Goal: Task Accomplishment & Management: Complete application form

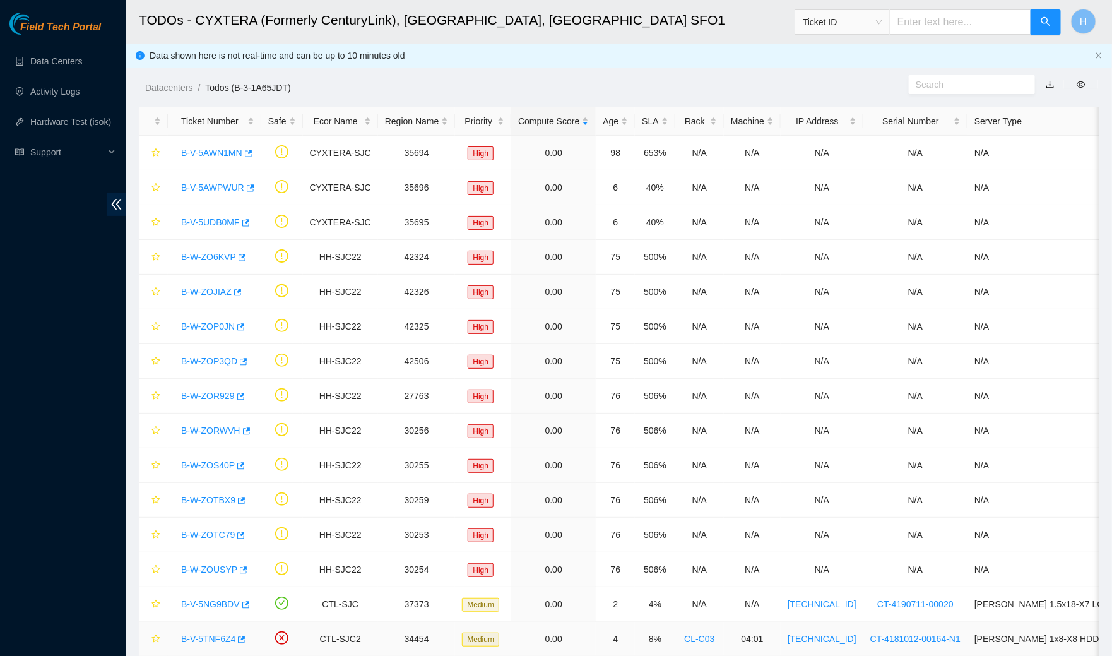
scroll to position [105, 0]
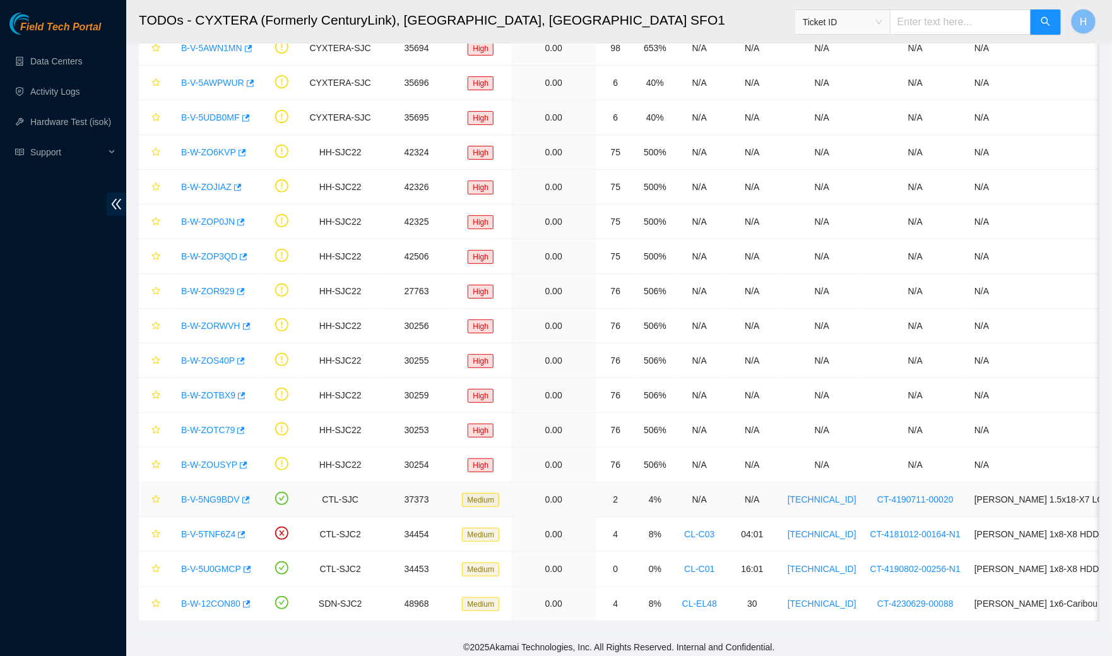
click at [209, 495] on link "B-V-5NG9BDV" at bounding box center [210, 499] width 59 height 10
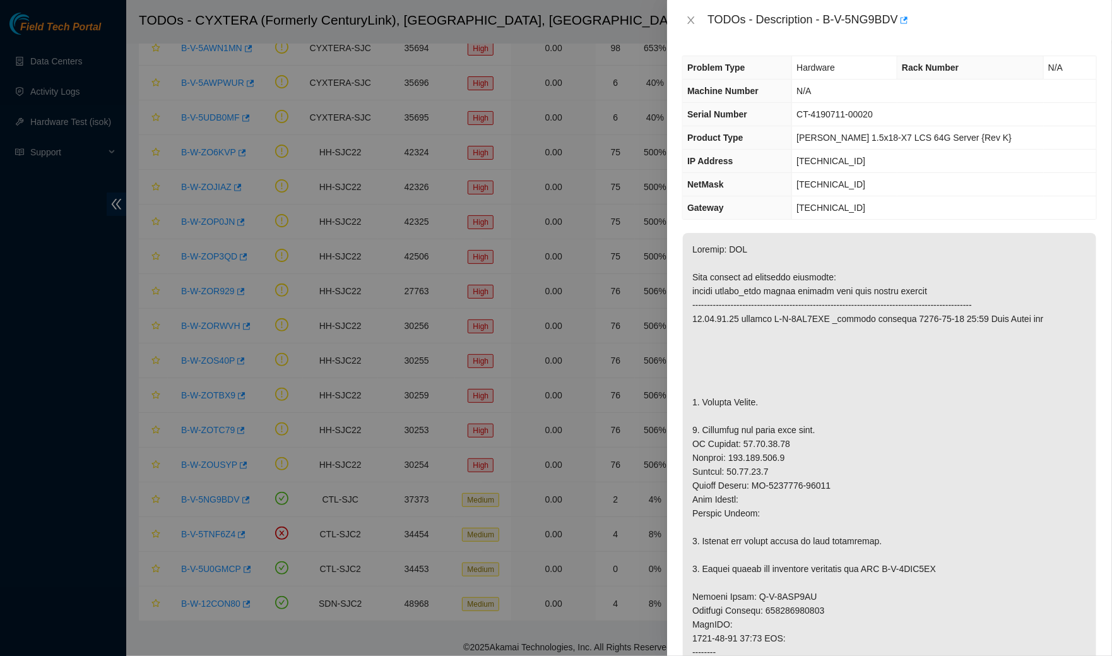
scroll to position [811, 0]
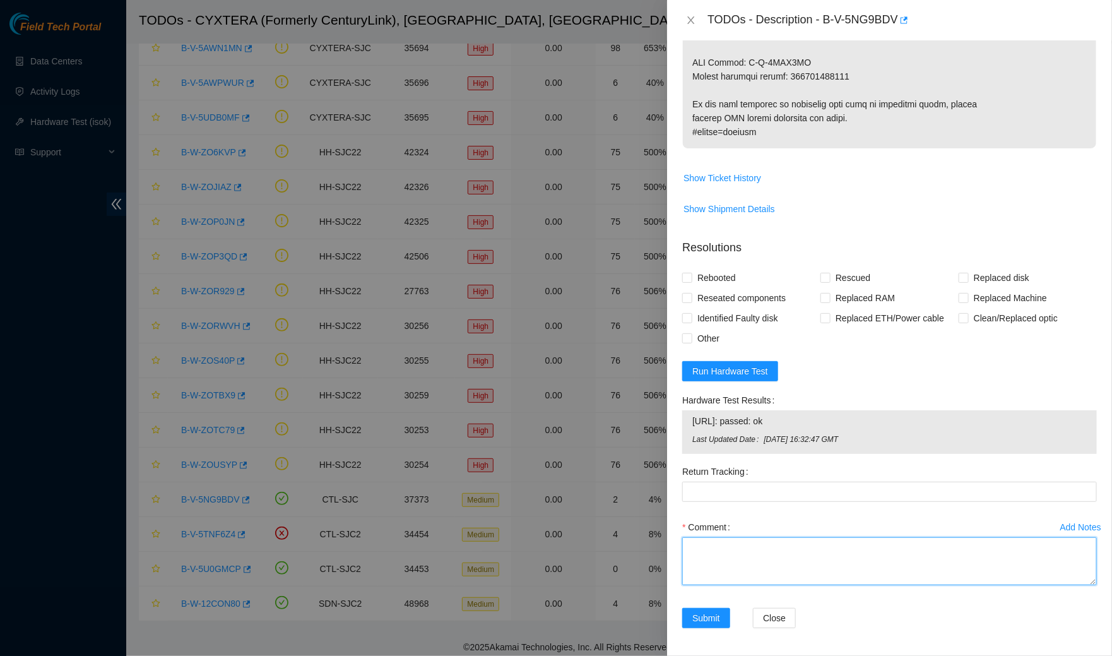
click at [740, 546] on textarea "Comment" at bounding box center [889, 561] width 415 height 48
paste textarea "B-V-5NG9BDV Spoke to NOCC rep to verify it was safe to work on the machine I Ho…"
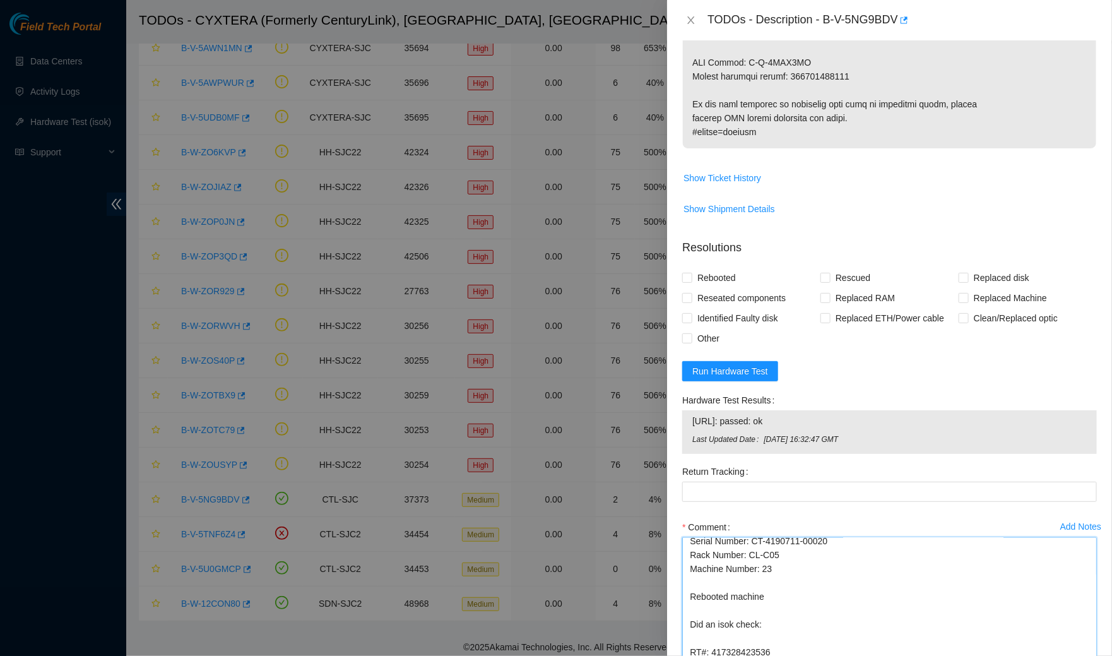
drag, startPoint x: 1094, startPoint y: 577, endPoint x: 1080, endPoint y: 654, distance: 78.2
click at [1080, 654] on textarea "B-V-5NG9BDV Spoke to NOCC rep to verify it was safe to work on the machine I Ho…" at bounding box center [889, 599] width 415 height 125
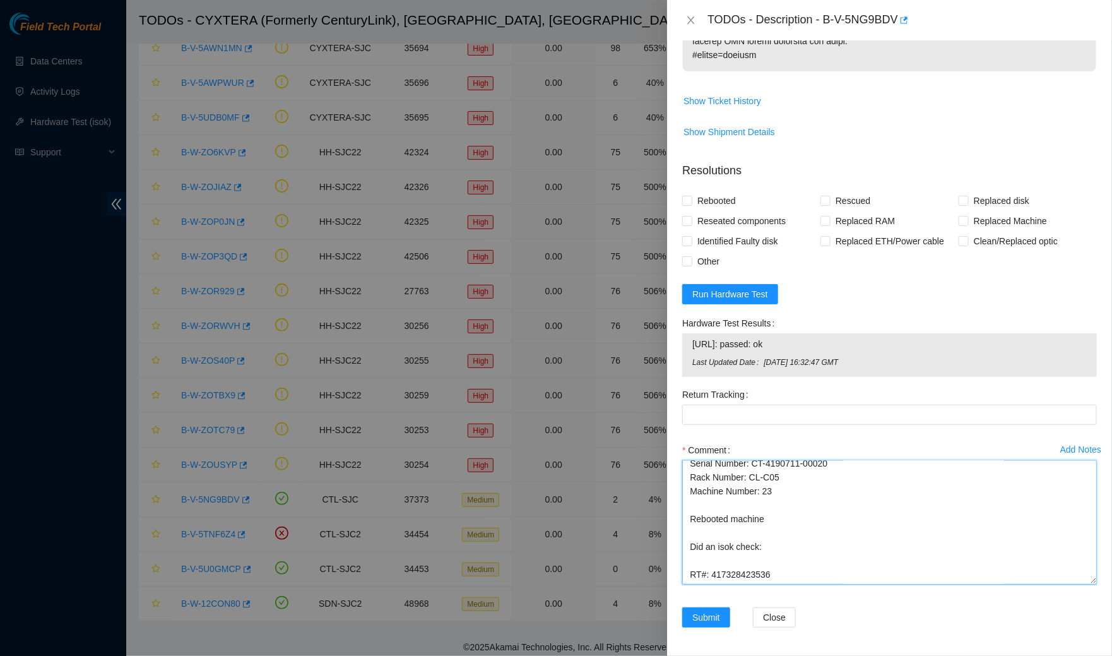
scroll to position [221, 0]
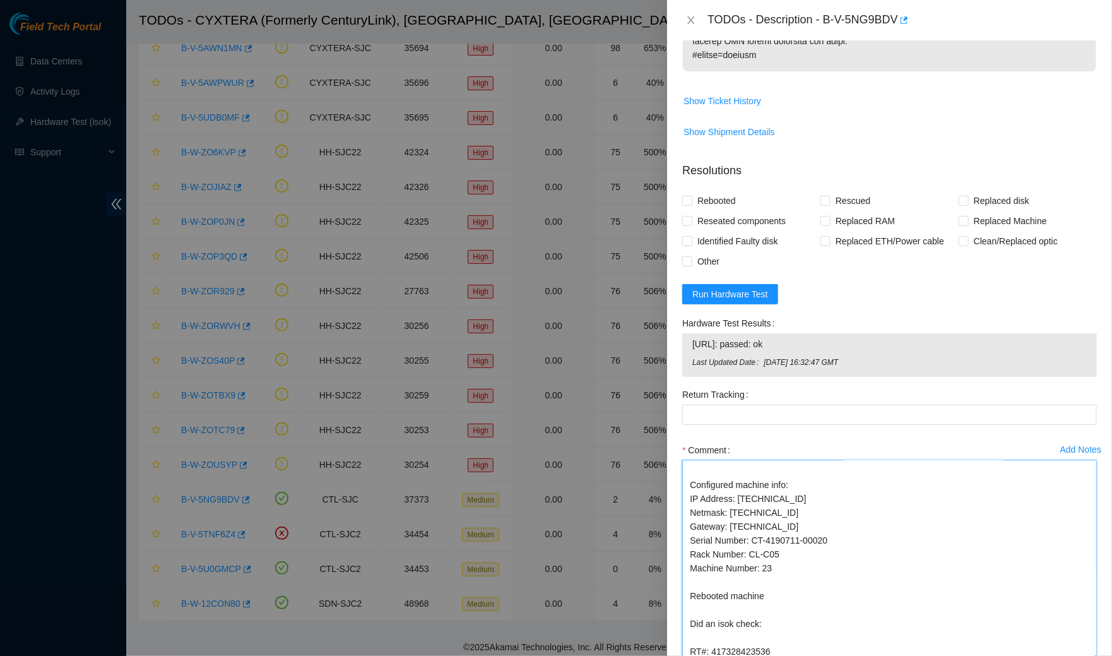
drag, startPoint x: 1094, startPoint y: 577, endPoint x: 1083, endPoint y: 655, distance: 78.3
click at [1083, 655] on textarea "B-V-5NG9BDV Spoke to NOCC rep to verify it was safe to work on the machine I Ho…" at bounding box center [889, 560] width 415 height 201
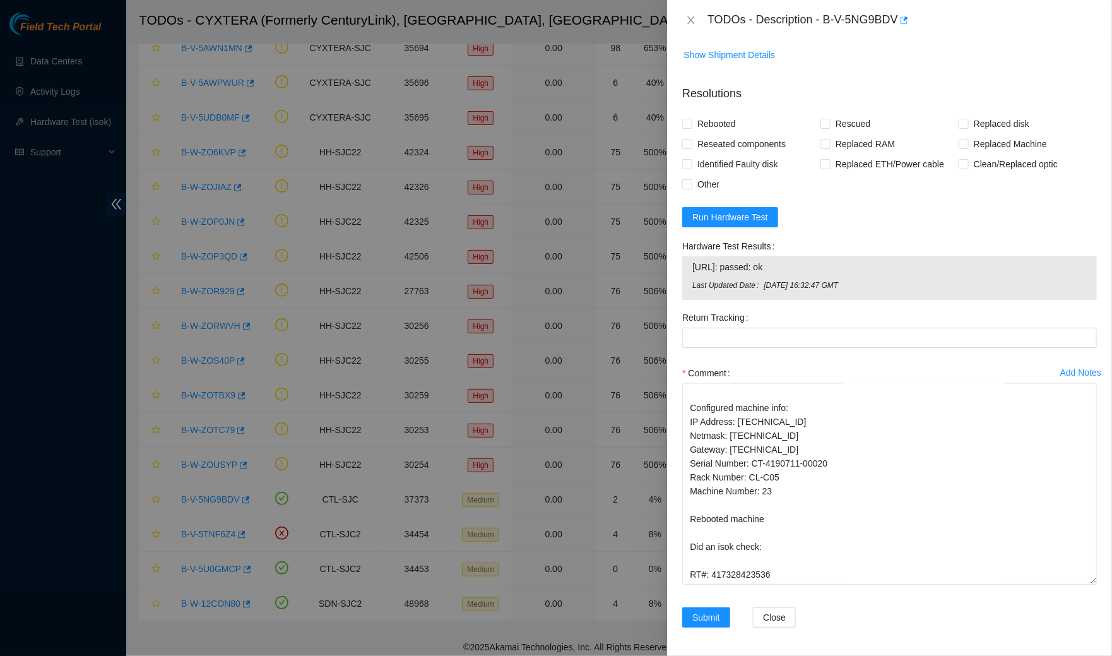
drag, startPoint x: 798, startPoint y: 262, endPoint x: 674, endPoint y: 266, distance: 124.4
click at [674, 266] on div "Problem Type Hardware Rack Number N/A Machine Number N/A Serial Number CT-41907…" at bounding box center [889, 347] width 445 height 615
copy tbody "[URL]: passed: ok"
click at [765, 543] on textarea "B-V-5NG9BDV Spoke to NOCC rep to verify it was safe to work on the machine I Ho…" at bounding box center [889, 483] width 415 height 201
paste textarea "[URL]: passed: ok"
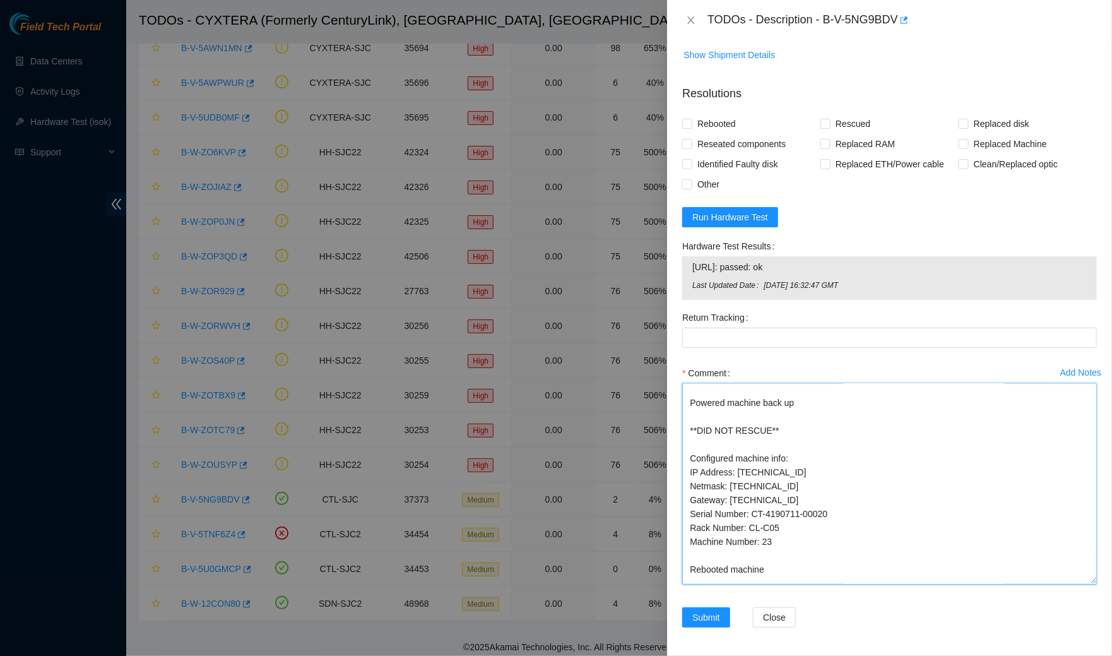
scroll to position [147, 0]
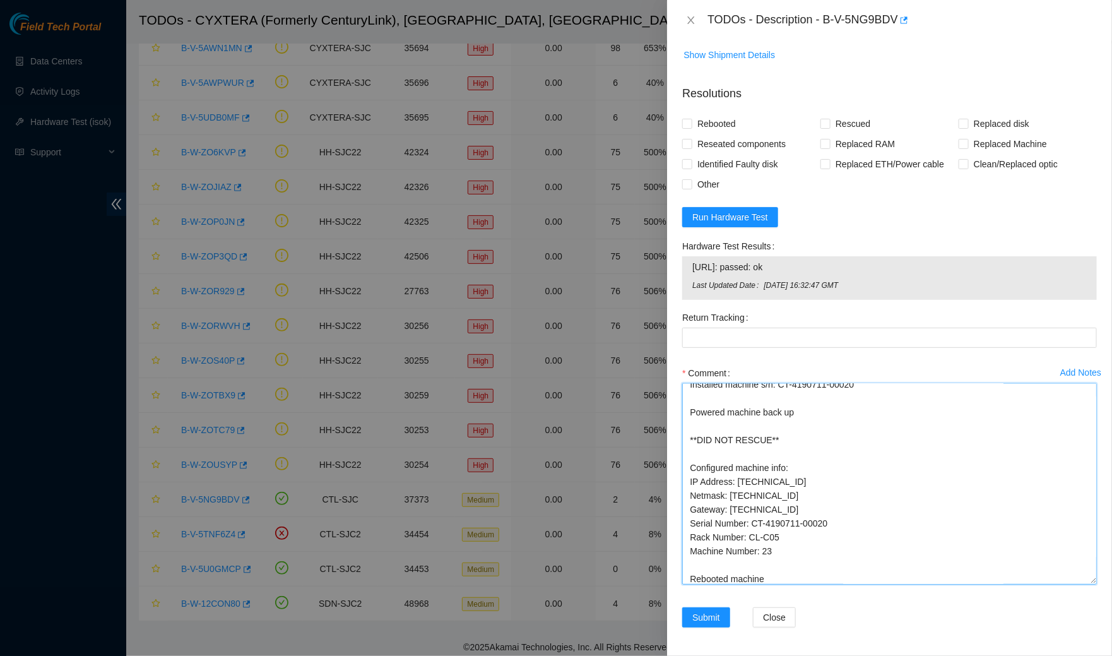
click at [831, 560] on textarea "B-V-5NG9BDV Spoke to NOCC rep to verify it was safe to work on the machine I Ho…" at bounding box center [889, 483] width 415 height 201
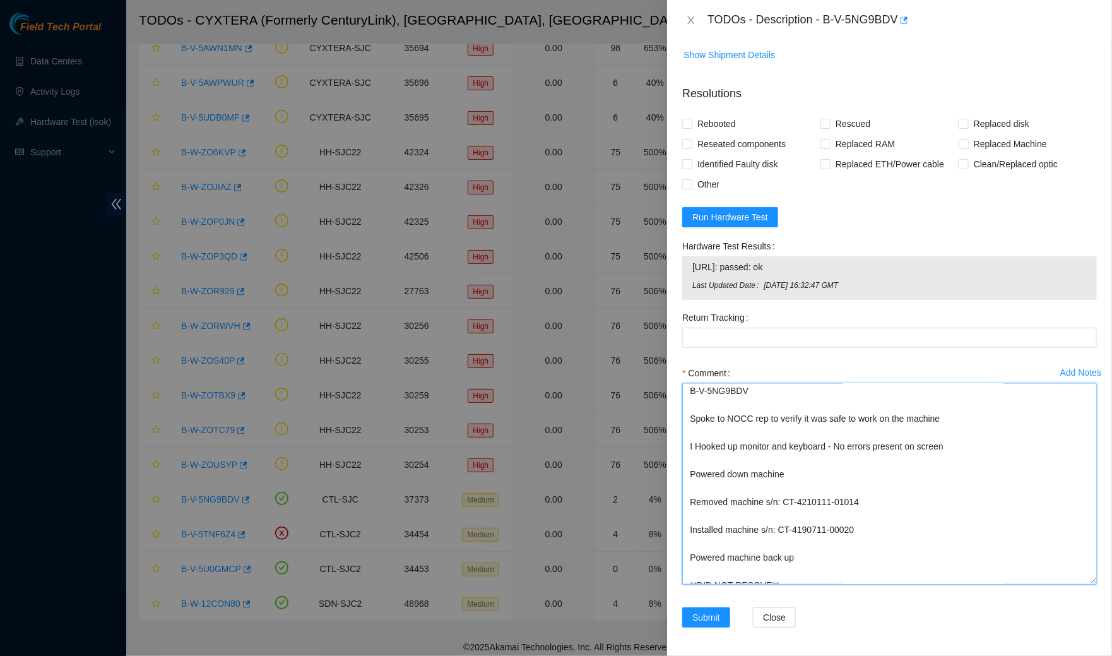
scroll to position [0, 0]
click at [794, 400] on textarea "B-V-5NG9BDV Spoke to NOCC rep to verify it was safe to work on the machine I Ho…" at bounding box center [889, 483] width 415 height 201
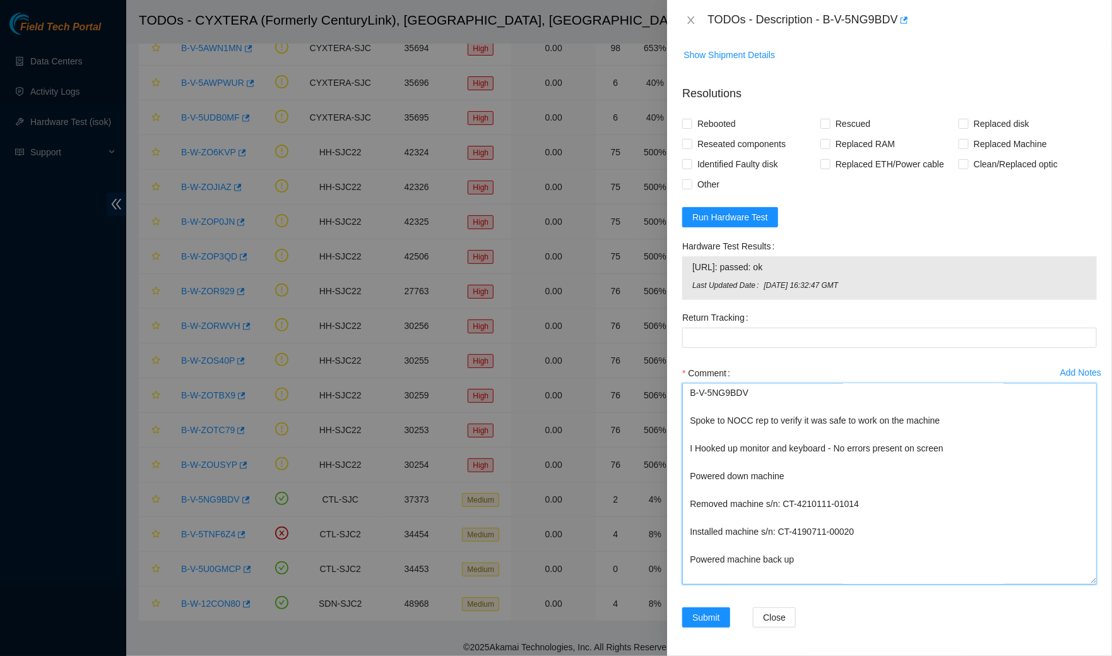
click at [794, 400] on textarea "B-V-5NG9BDV Spoke to NOCC rep to verify it was safe to work on the machine I Ho…" at bounding box center [889, 483] width 415 height 201
click at [777, 401] on textarea "B-V-5NG9BDV Spoke to NOCC rep to verify it was safe to work on the machine I Ho…" at bounding box center [889, 483] width 415 height 201
drag, startPoint x: 777, startPoint y: 401, endPoint x: 758, endPoint y: 375, distance: 32.1
click at [758, 375] on div "Comment B-V-5NG9BDV Spoke to NOCC rep to verify it was safe to work on the mach…" at bounding box center [889, 477] width 415 height 229
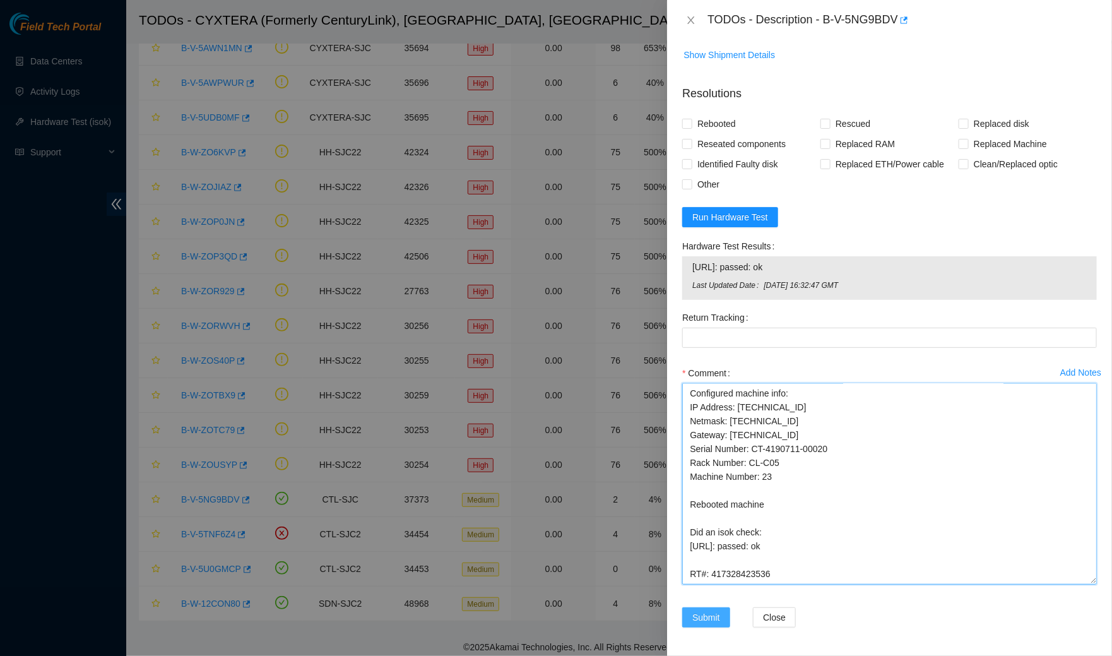
type textarea "Spoke to NOCC rep to verify it was safe to work on the machine I Hooked up moni…"
click at [709, 611] on span "Submit" at bounding box center [706, 617] width 28 height 14
click at [688, 119] on input "Rebooted" at bounding box center [686, 123] width 9 height 9
checkbox input "true"
click at [830, 123] on span "Rescued" at bounding box center [852, 124] width 45 height 20
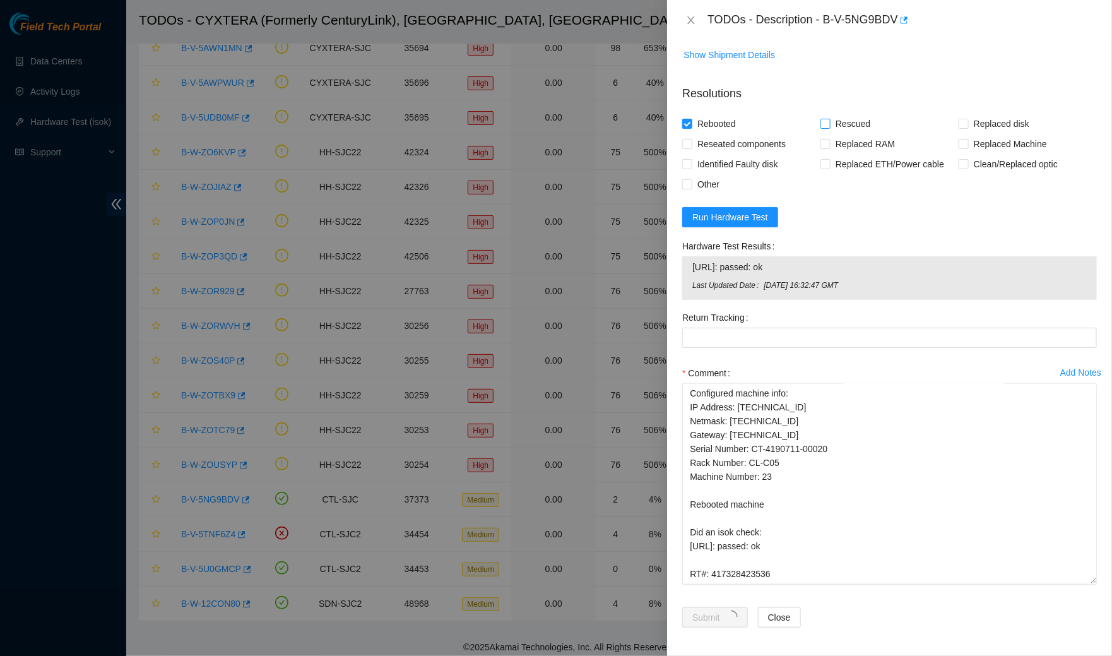
click at [829, 123] on input "Rescued" at bounding box center [824, 123] width 9 height 9
click at [827, 119] on input "Rescued" at bounding box center [824, 123] width 9 height 9
checkbox input "false"
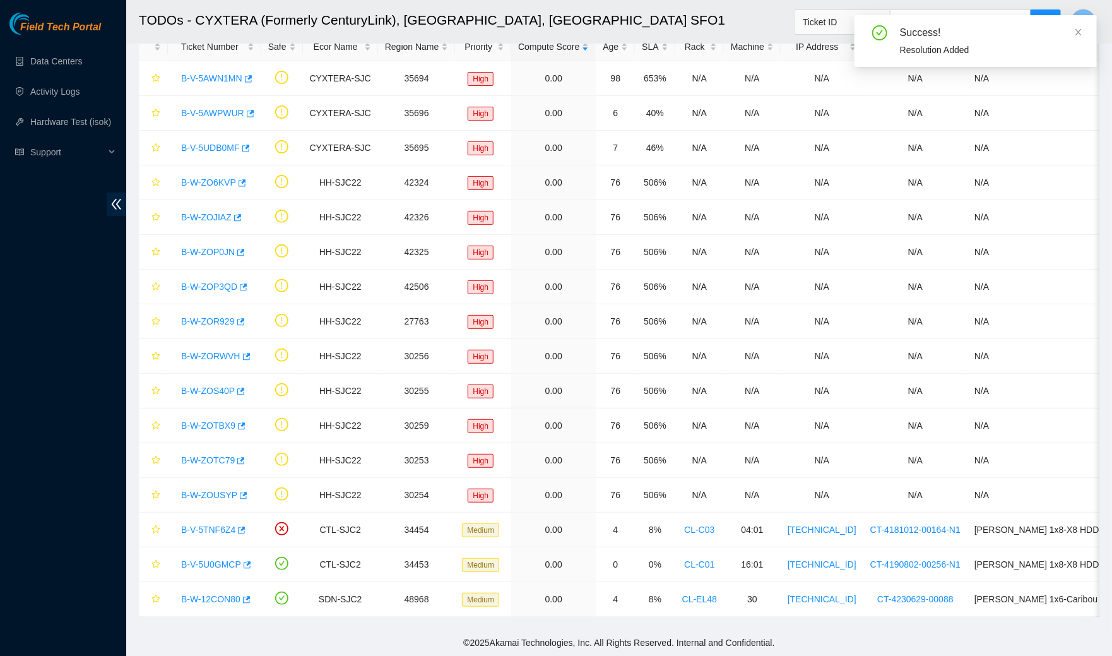
scroll to position [70, 0]
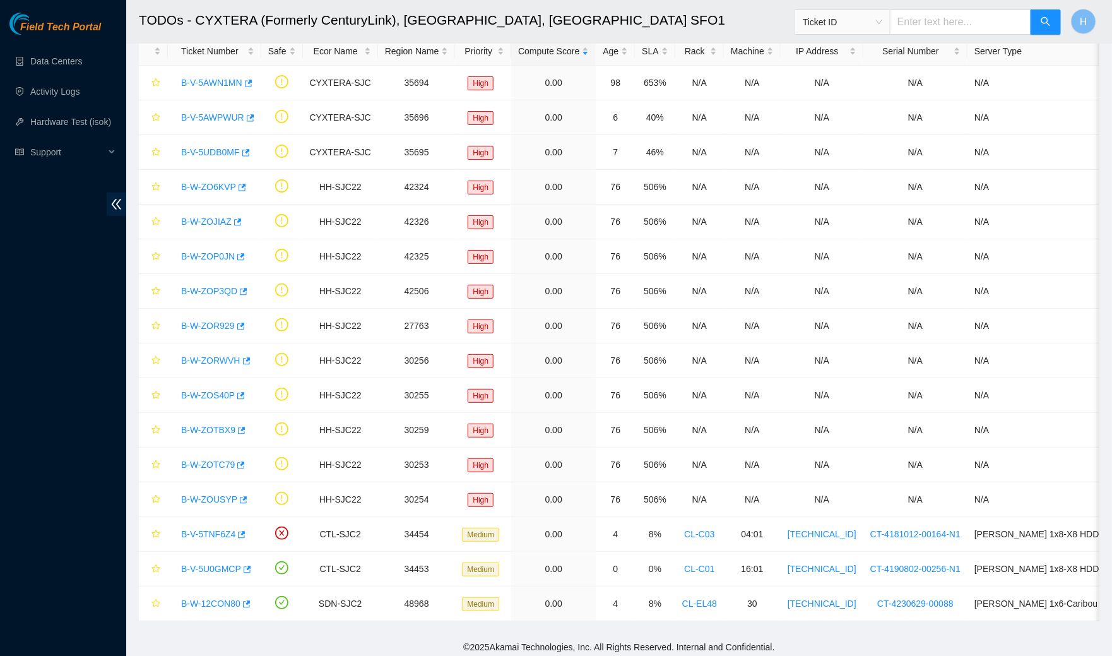
click at [934, 21] on input "text" at bounding box center [960, 21] width 141 height 25
paste input "B-V-5NG9BDV"
type input "B-V-5NG9BDV"
click at [1040, 28] on button "button" at bounding box center [1045, 21] width 30 height 25
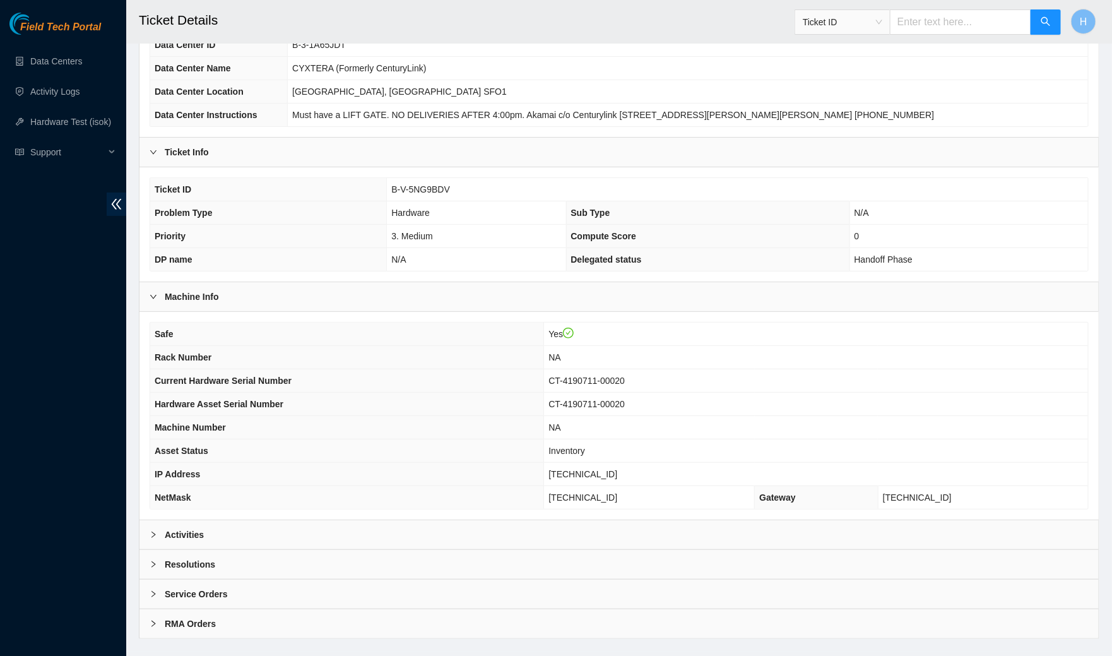
scroll to position [124, 0]
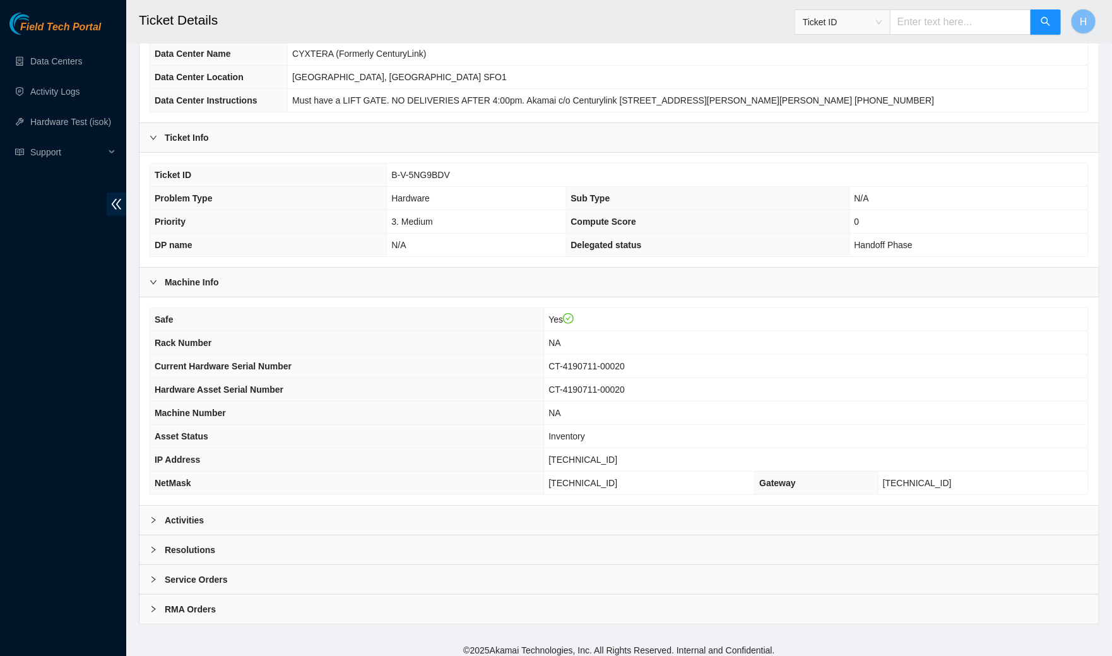
click at [317, 143] on div "Ticket Info" at bounding box center [618, 137] width 959 height 29
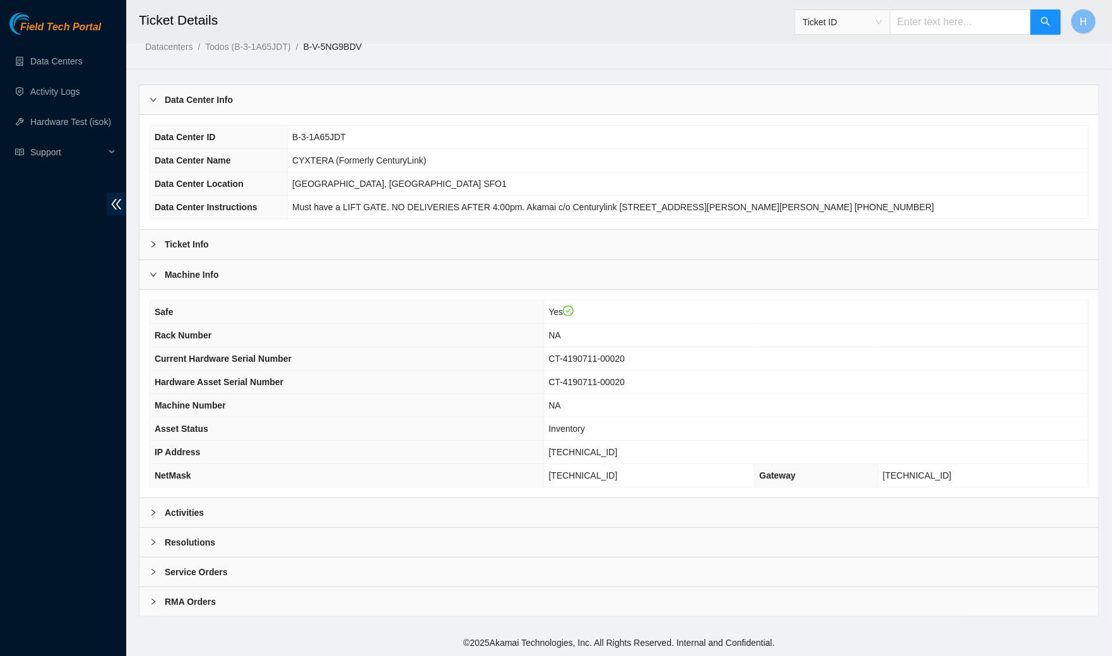
scroll to position [10, 0]
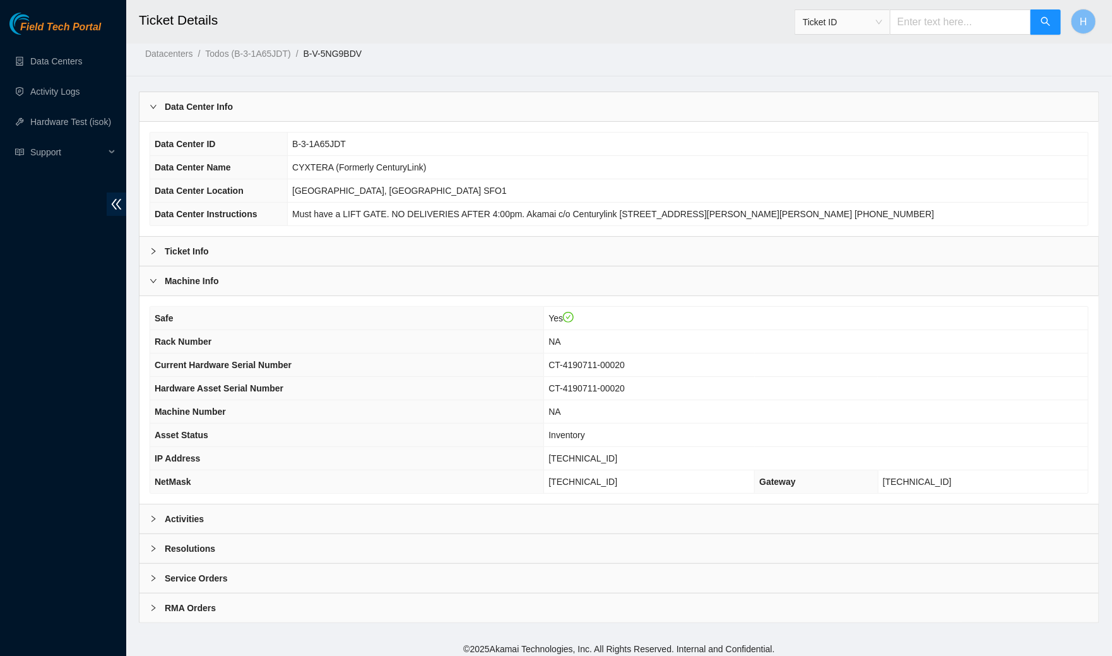
click at [284, 108] on div "Data Center Info" at bounding box center [618, 106] width 959 height 29
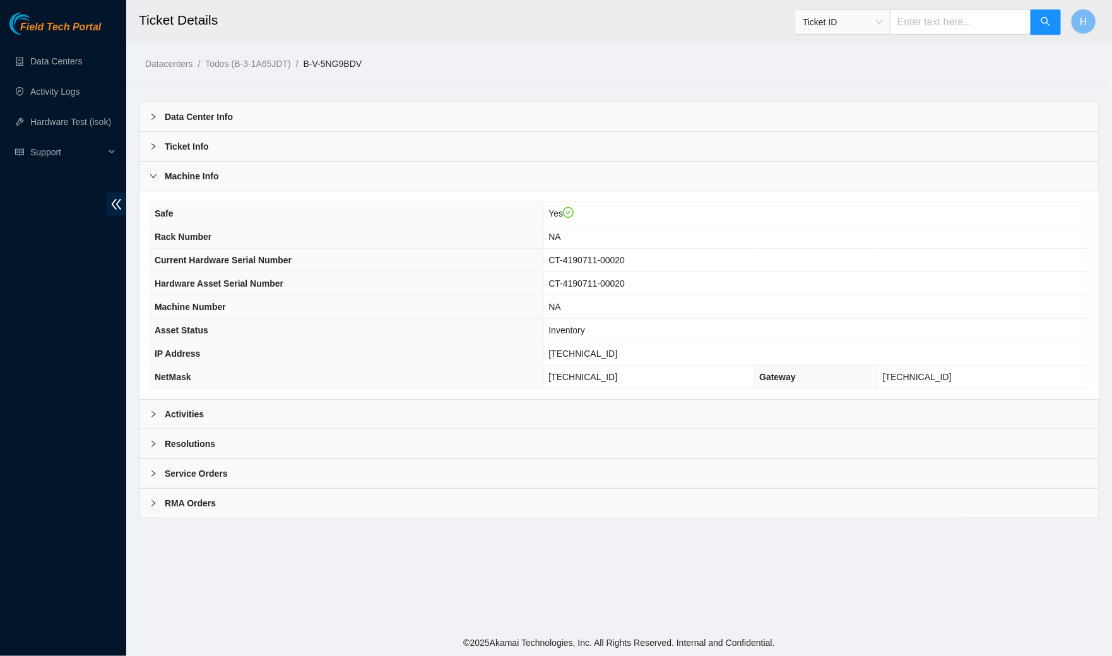
click at [262, 177] on div "Machine Info" at bounding box center [618, 176] width 959 height 29
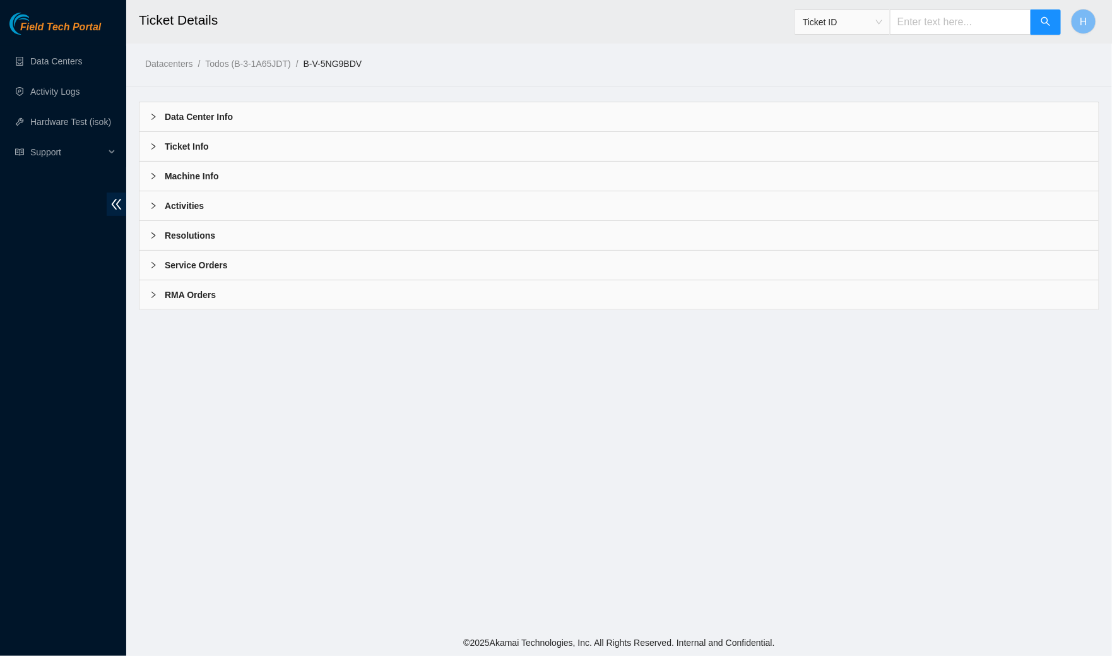
click at [240, 233] on div "Resolutions" at bounding box center [618, 235] width 959 height 29
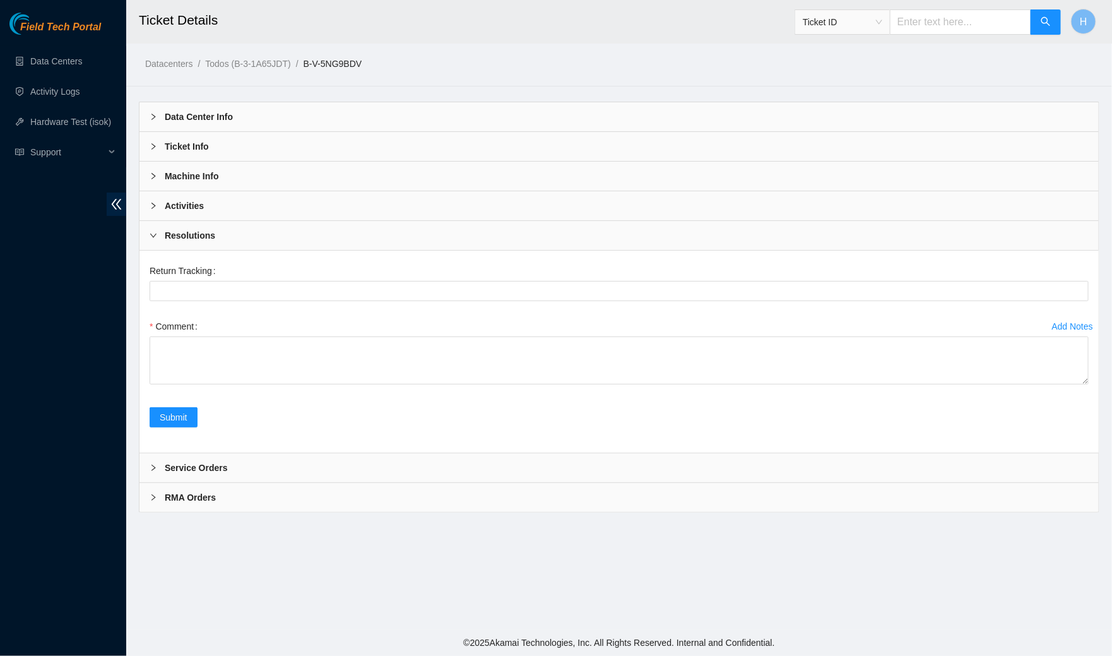
click at [240, 234] on div "Resolutions" at bounding box center [618, 235] width 959 height 29
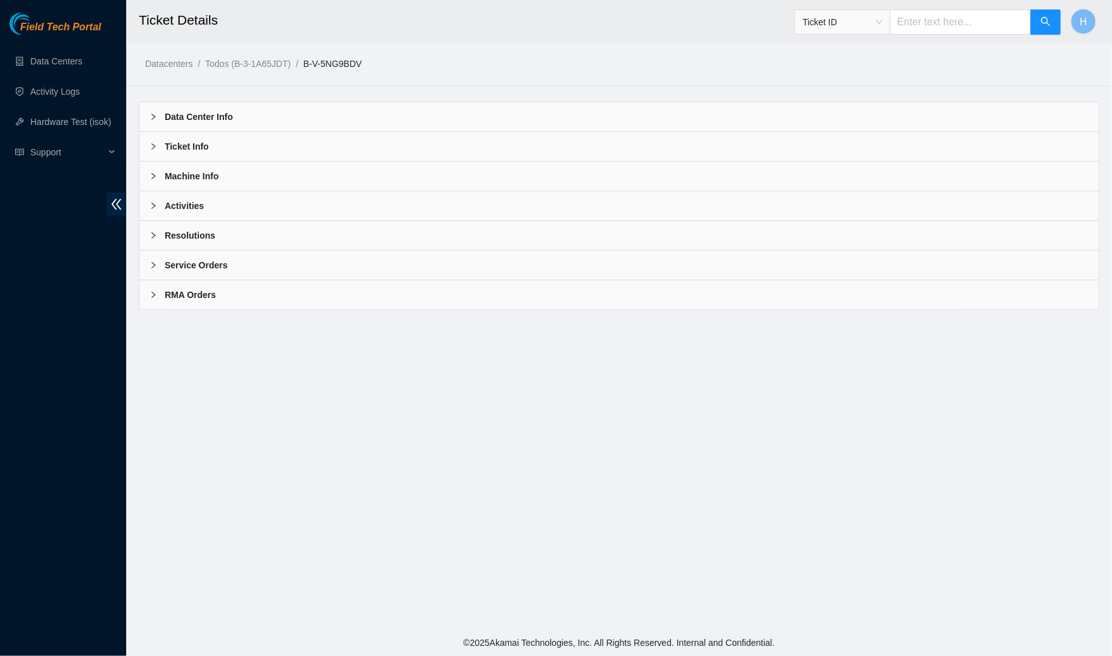
click at [237, 206] on div "Activities" at bounding box center [618, 205] width 959 height 29
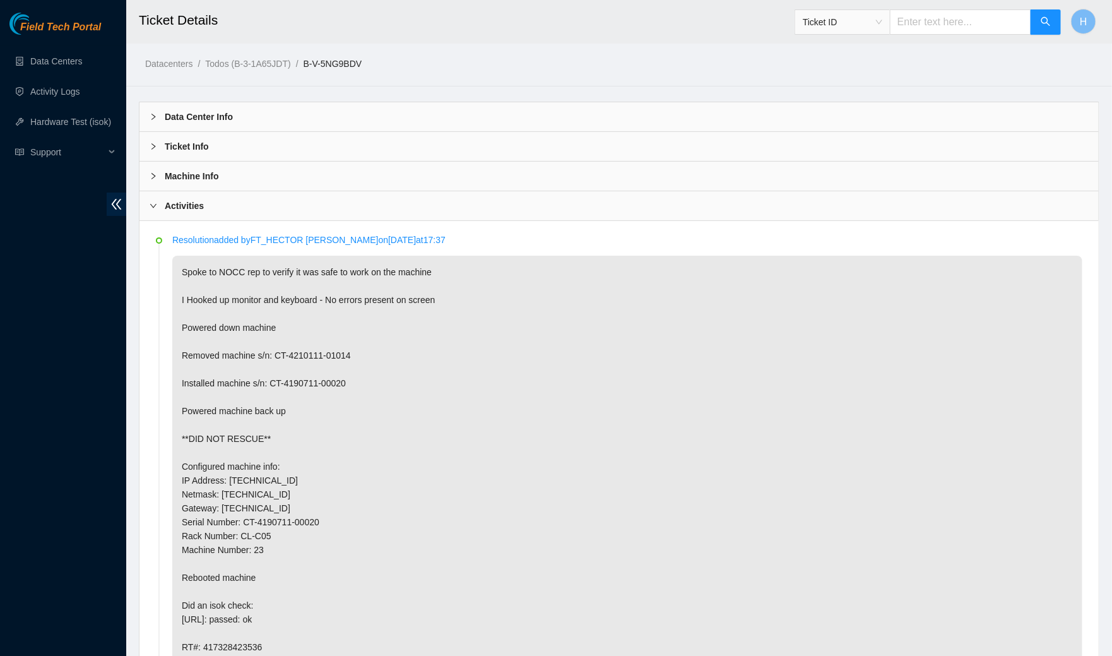
click at [223, 194] on div "Activities" at bounding box center [618, 205] width 959 height 29
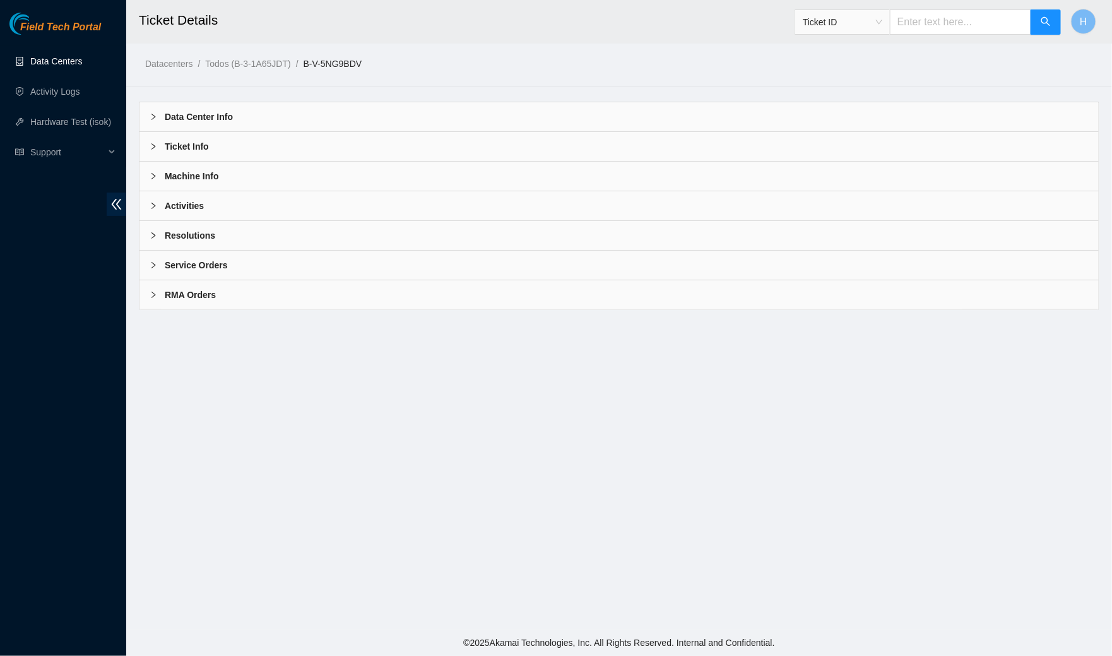
click at [82, 62] on link "Data Centers" at bounding box center [56, 61] width 52 height 10
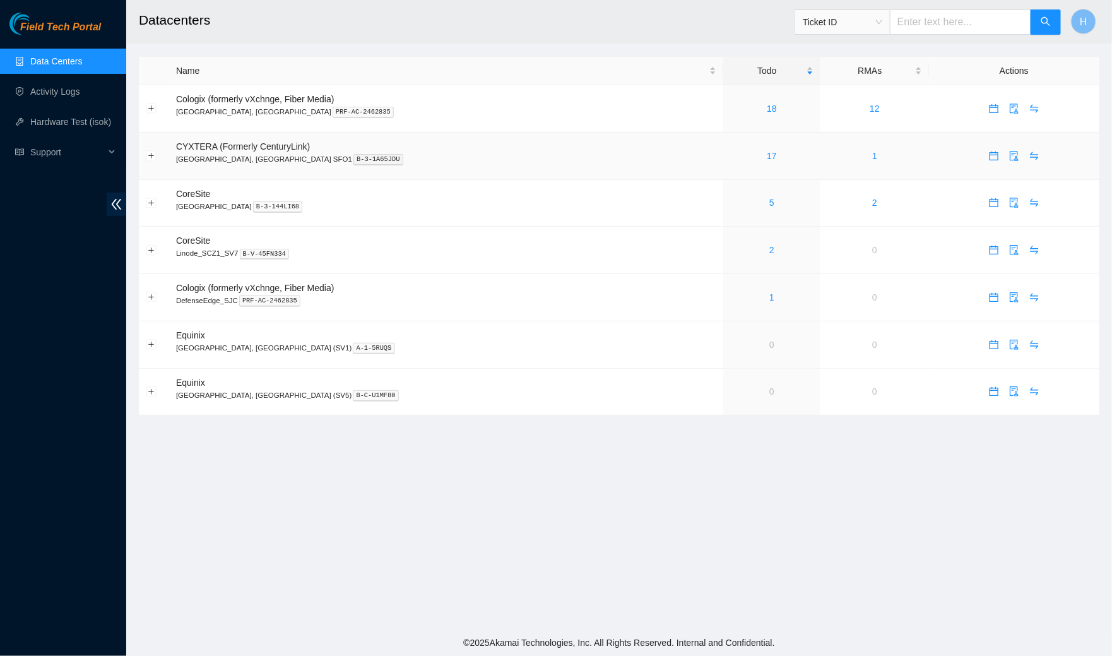
click at [730, 160] on div "17" at bounding box center [771, 156] width 83 height 14
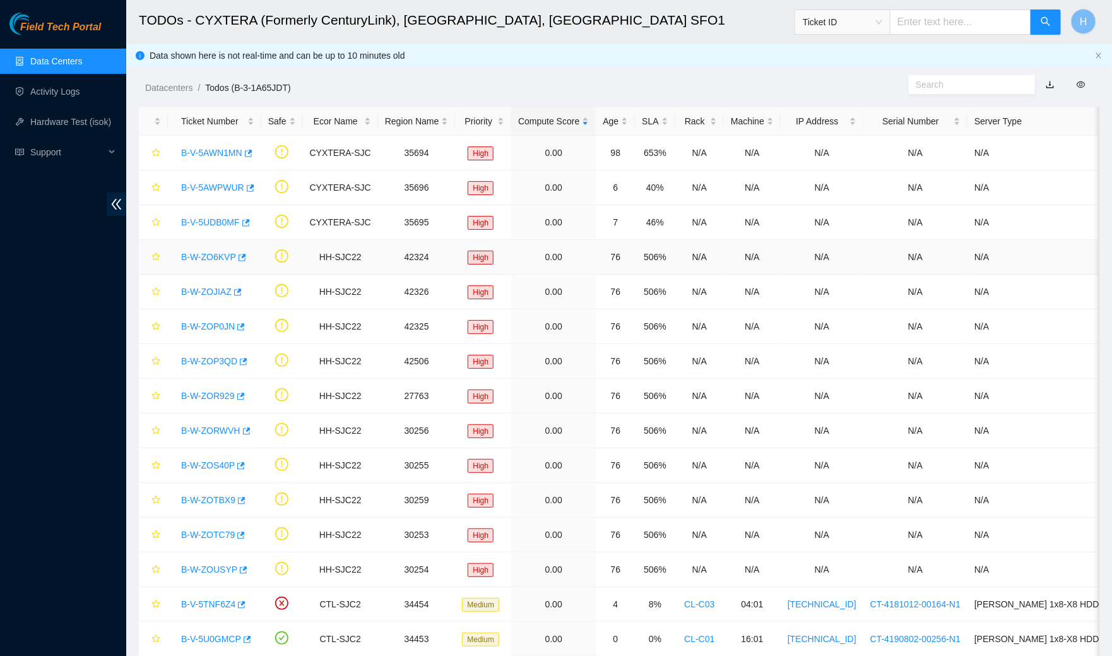
scroll to position [70, 0]
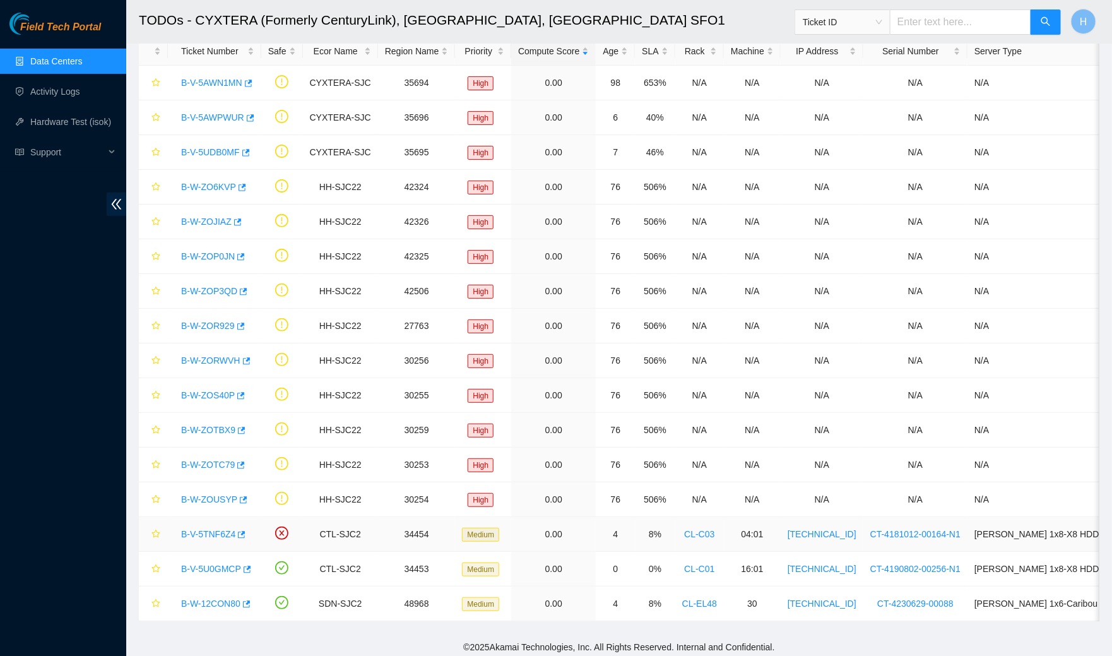
click at [222, 524] on div "B-V-5TNF6Z4" at bounding box center [215, 534] width 80 height 20
click at [223, 531] on link "B-V-5TNF6Z4" at bounding box center [208, 534] width 54 height 10
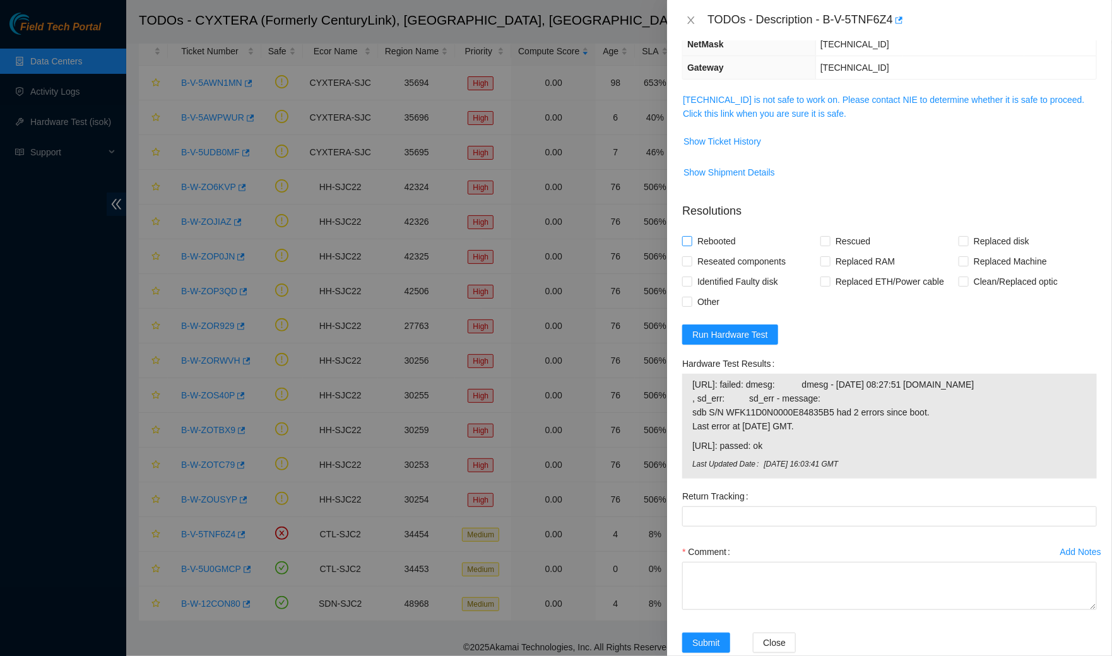
scroll to position [143, 0]
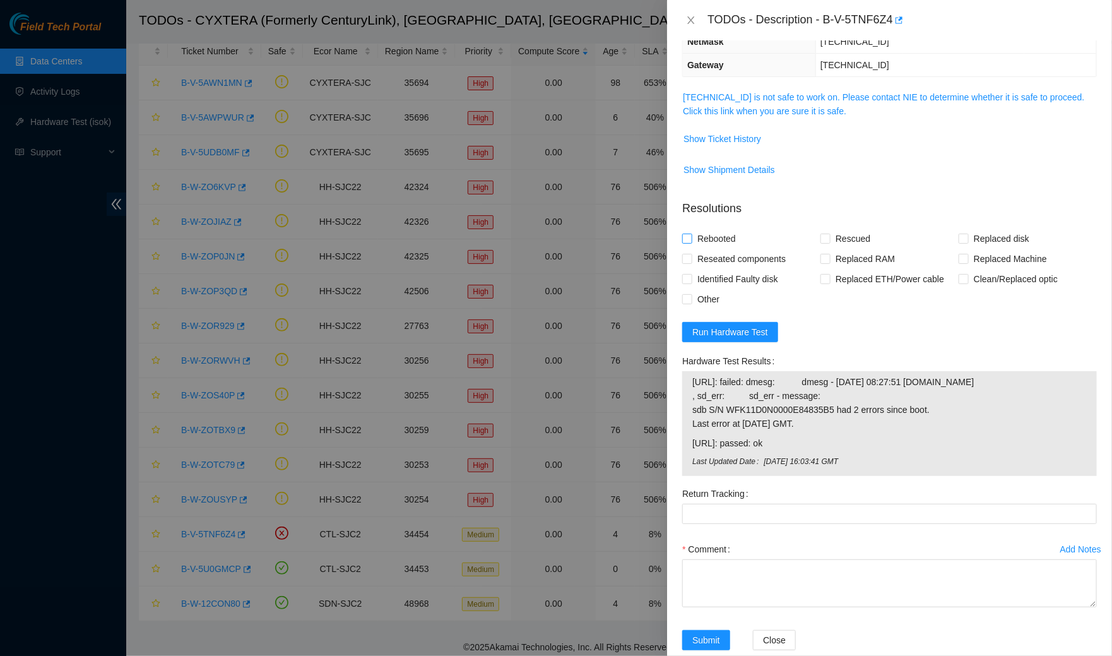
click at [700, 233] on span "Rebooted" at bounding box center [716, 238] width 49 height 20
click at [691, 233] on input "Rebooted" at bounding box center [686, 237] width 9 height 9
checkbox input "true"
click at [697, 261] on span "Reseated components" at bounding box center [741, 259] width 98 height 20
click at [691, 261] on input "Reseated components" at bounding box center [686, 258] width 9 height 9
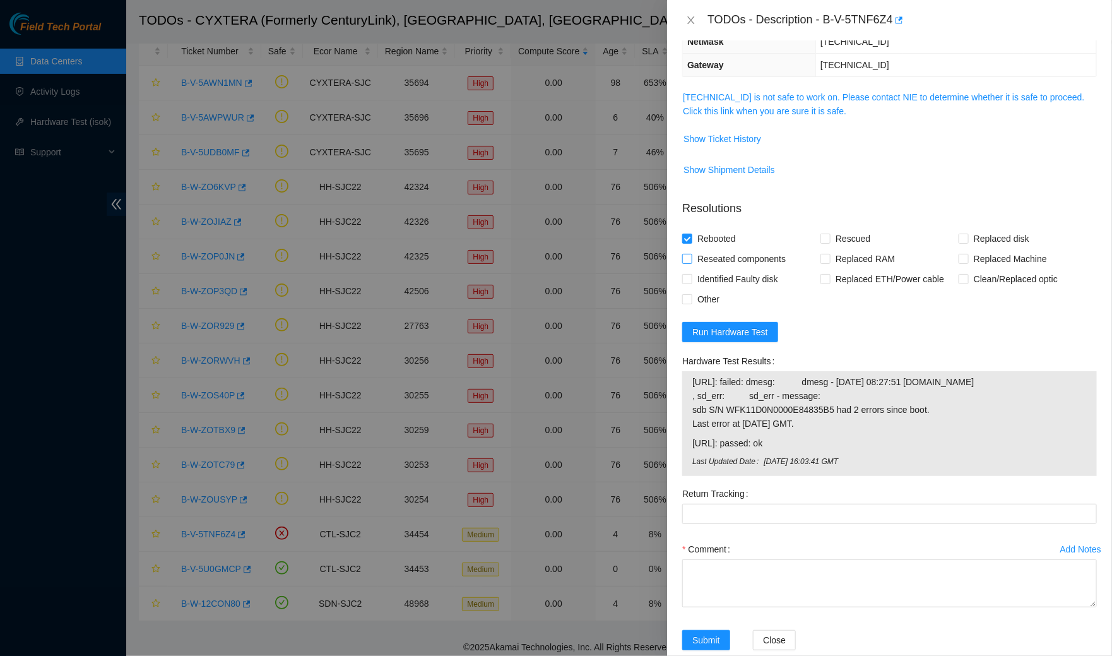
checkbox input "true"
click at [982, 239] on span "Replaced disk" at bounding box center [1002, 238] width 66 height 20
click at [967, 239] on input "Replaced disk" at bounding box center [962, 237] width 9 height 9
checkbox input "true"
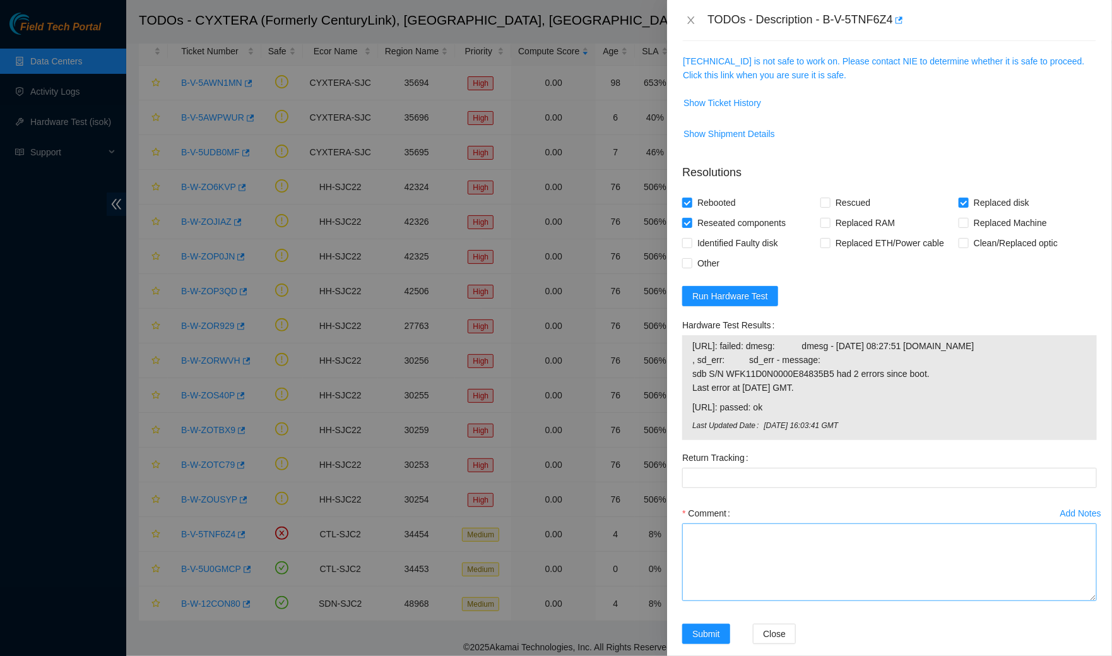
drag, startPoint x: 1090, startPoint y: 576, endPoint x: 1076, endPoint y: 655, distance: 80.0
click at [1076, 601] on textarea "Comment" at bounding box center [889, 562] width 415 height 78
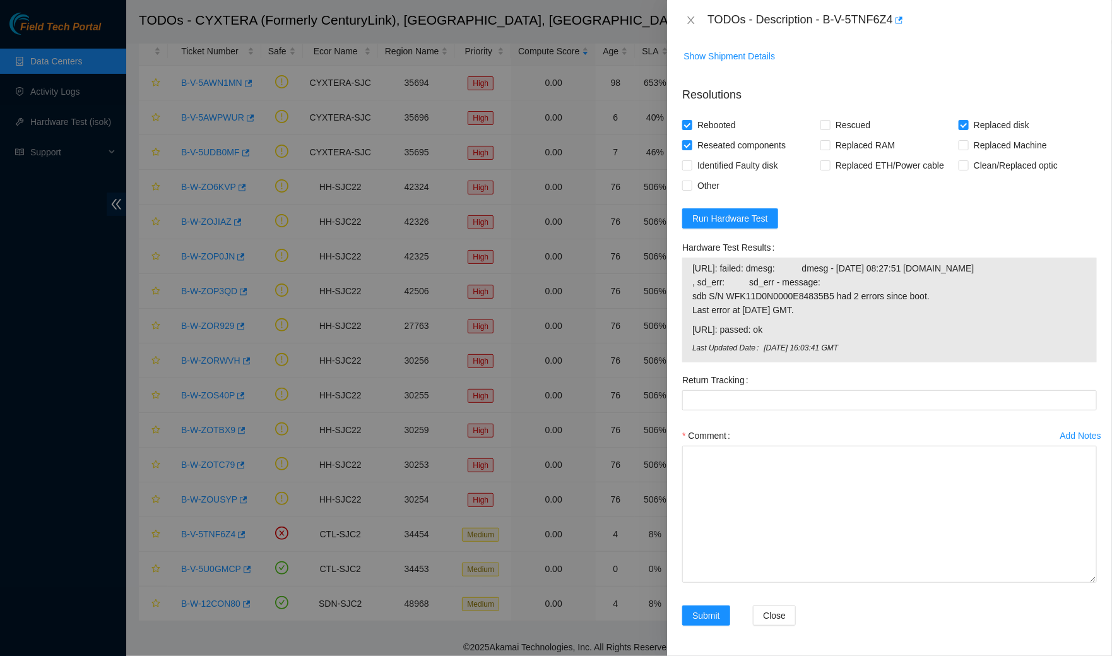
drag, startPoint x: 1091, startPoint y: 580, endPoint x: 1091, endPoint y: 591, distance: 11.4
click at [1091, 582] on textarea "Comment" at bounding box center [889, 513] width 415 height 137
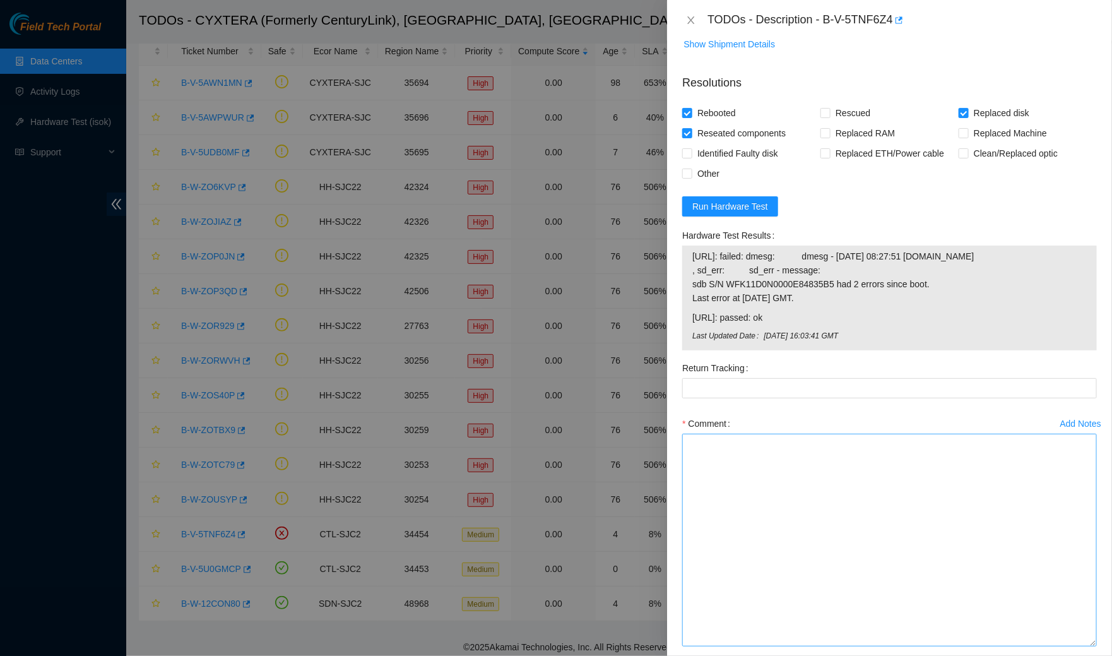
drag, startPoint x: 1090, startPoint y: 579, endPoint x: 1090, endPoint y: 655, distance: 75.7
click at [1090, 646] on textarea "Comment" at bounding box center [889, 539] width 415 height 213
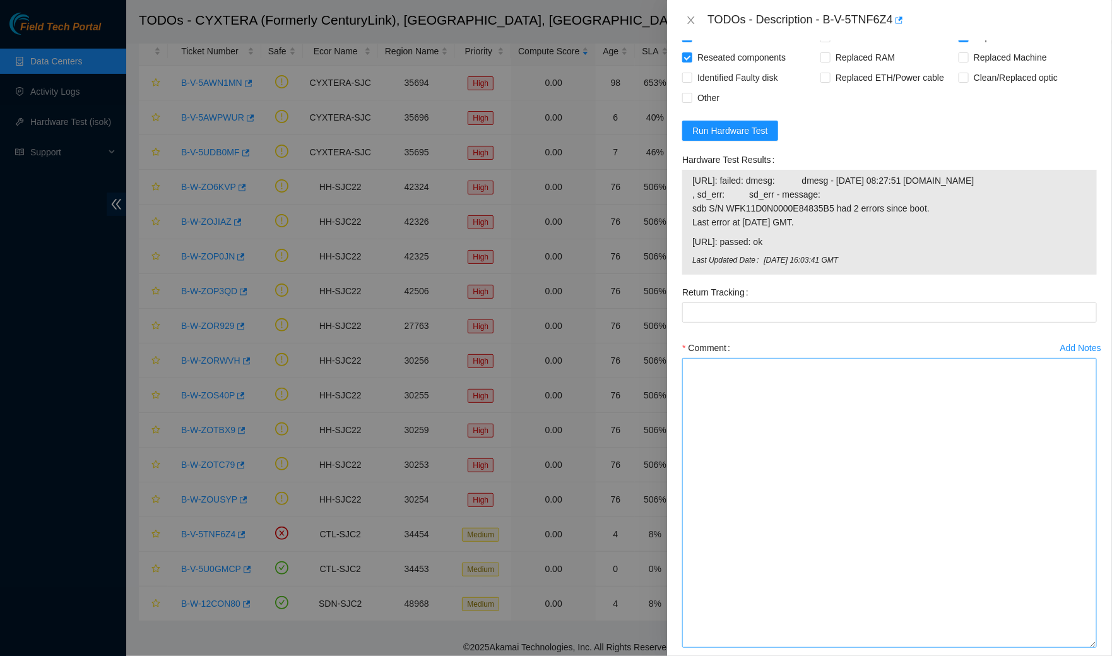
drag, startPoint x: 1094, startPoint y: 578, endPoint x: 1059, endPoint y: 655, distance: 84.2
click at [1059, 647] on textarea "Comment" at bounding box center [889, 503] width 415 height 290
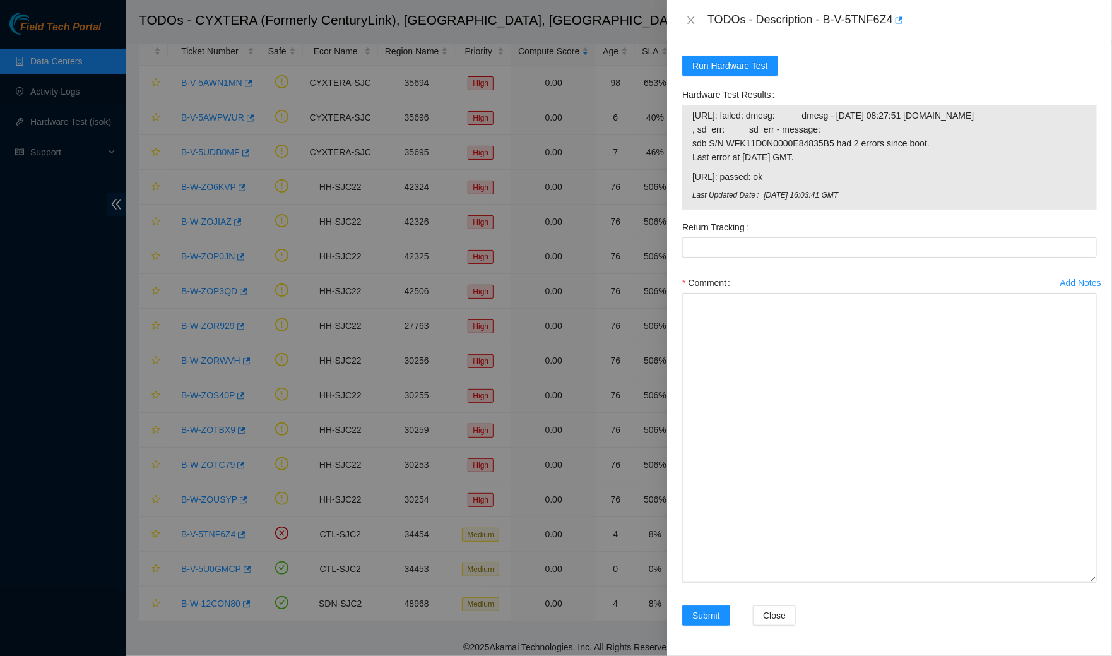
drag, startPoint x: 1089, startPoint y: 580, endPoint x: 1089, endPoint y: 655, distance: 75.1
click at [1089, 582] on textarea "Comment" at bounding box center [889, 438] width 415 height 290
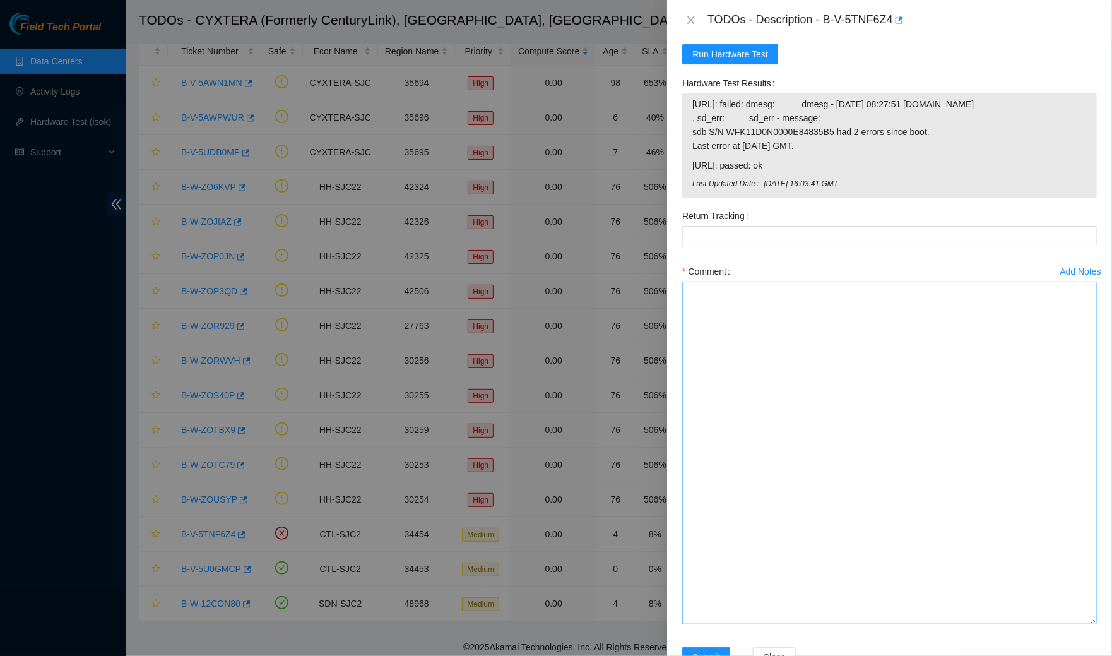
scroll to position [473, 0]
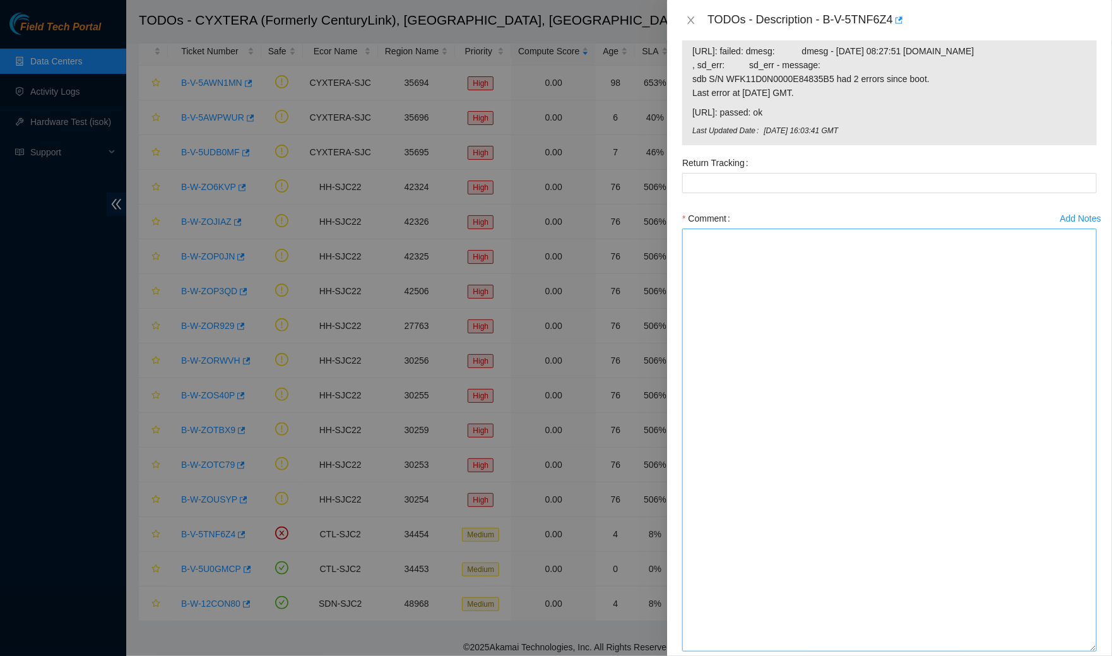
drag, startPoint x: 1090, startPoint y: 574, endPoint x: 1056, endPoint y: 655, distance: 87.7
click at [1056, 651] on textarea "Comment" at bounding box center [889, 439] width 415 height 423
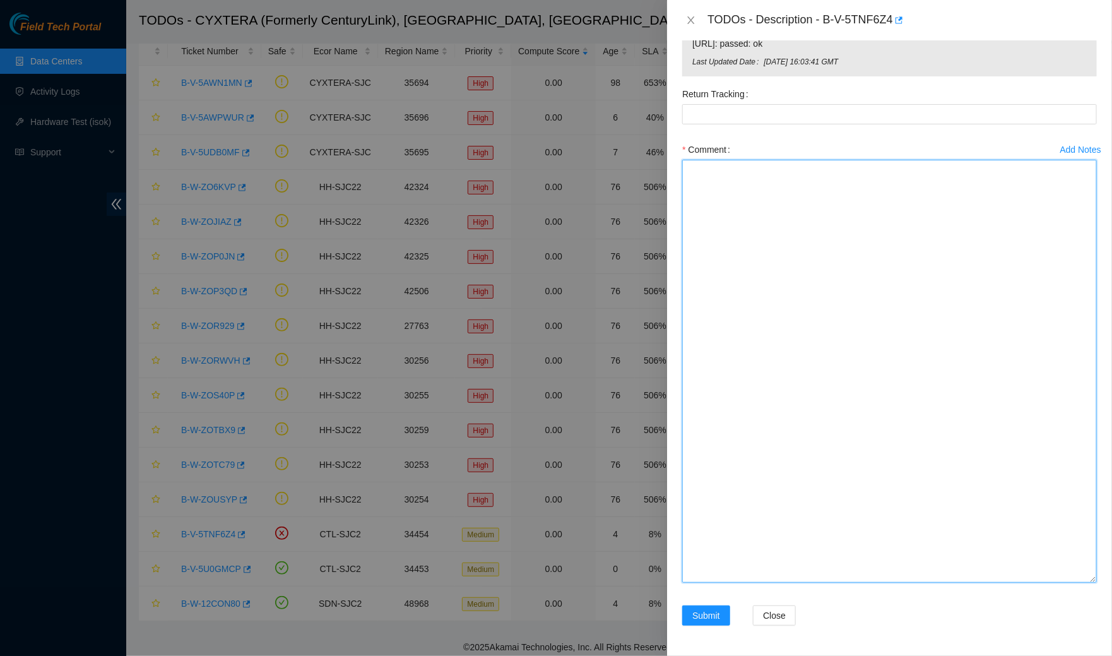
click at [738, 295] on textarea "Comment" at bounding box center [889, 371] width 415 height 423
paste textarea "B-V-5TNF6Z4 Spoke to NOCC rep to verify it was safe to work on the machine I ho…"
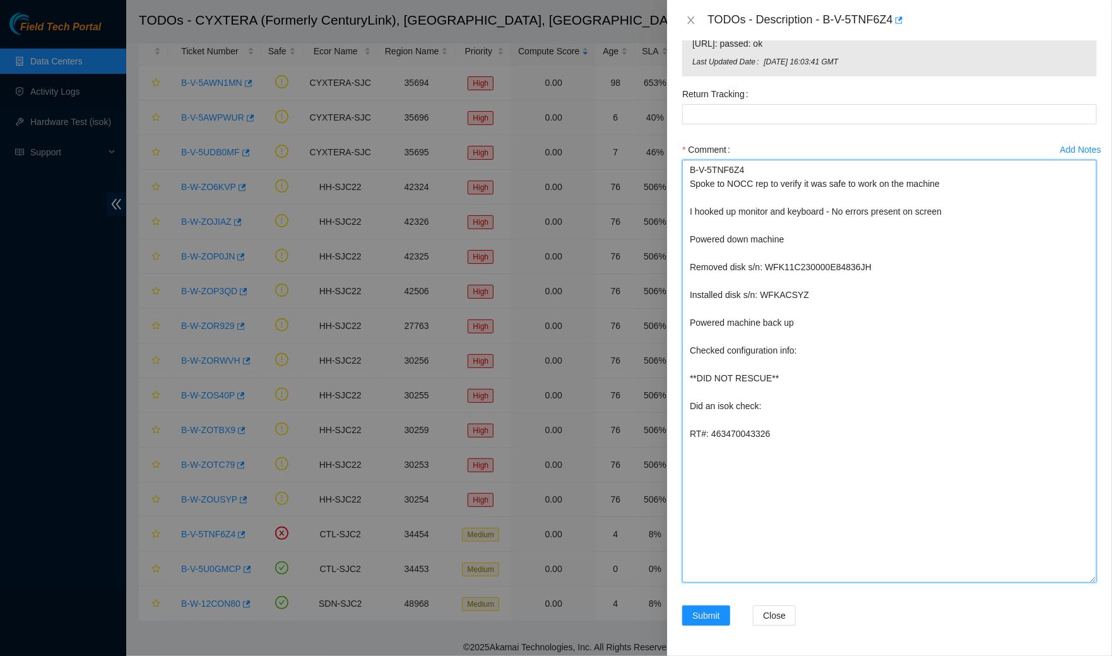
drag, startPoint x: 752, startPoint y: 166, endPoint x: 637, endPoint y: 167, distance: 114.8
click at [637, 167] on div "TODOs - Description - B-V-5TNF6Z4 Problem Type Hardware Rack Number CL-C03 Mach…" at bounding box center [556, 328] width 1112 height 656
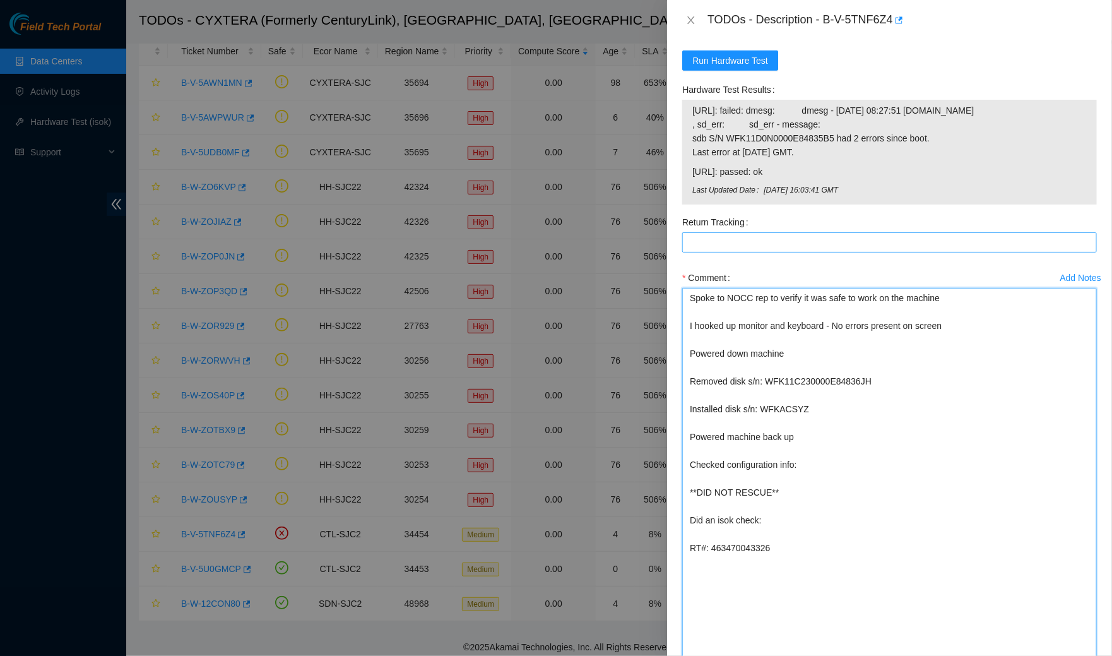
scroll to position [410, 0]
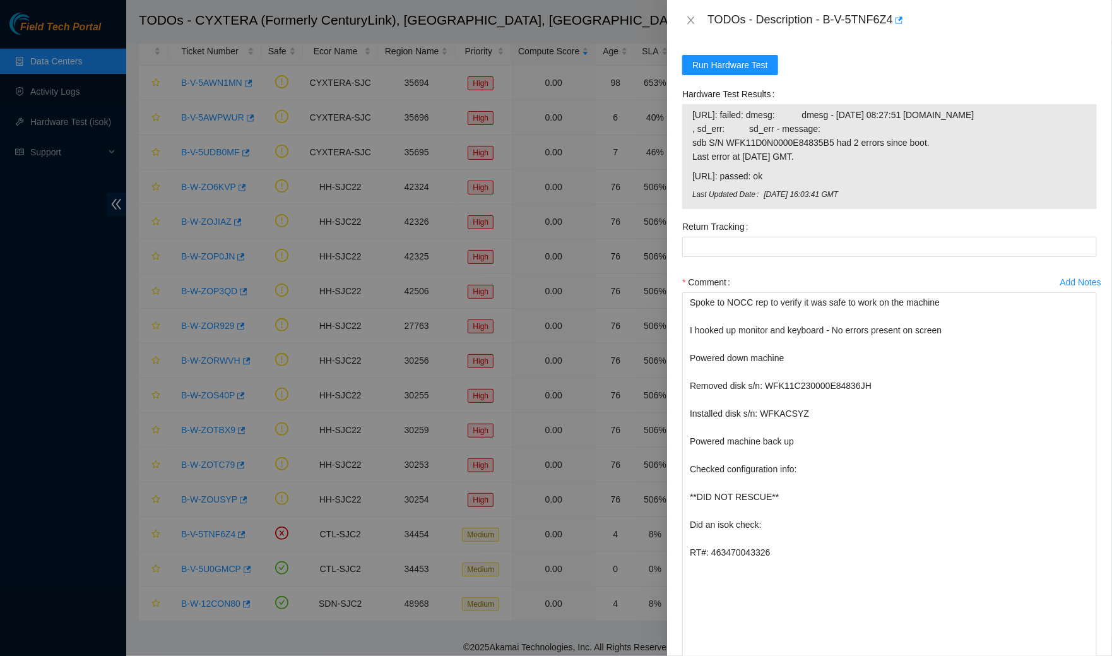
drag, startPoint x: 690, startPoint y: 185, endPoint x: 824, endPoint y: 190, distance: 133.9
click at [824, 190] on div "[URL]: failed: dmesg: dmesg - [DATE] 08:27:51 [DOMAIN_NAME] , sd_err: sd_err - …" at bounding box center [889, 156] width 415 height 105
click at [824, 183] on span "[URL]: passed: ok" at bounding box center [889, 176] width 394 height 14
drag, startPoint x: 810, startPoint y: 188, endPoint x: 693, endPoint y: 189, distance: 116.7
click at [693, 183] on span "[URL]: passed: ok" at bounding box center [889, 176] width 394 height 14
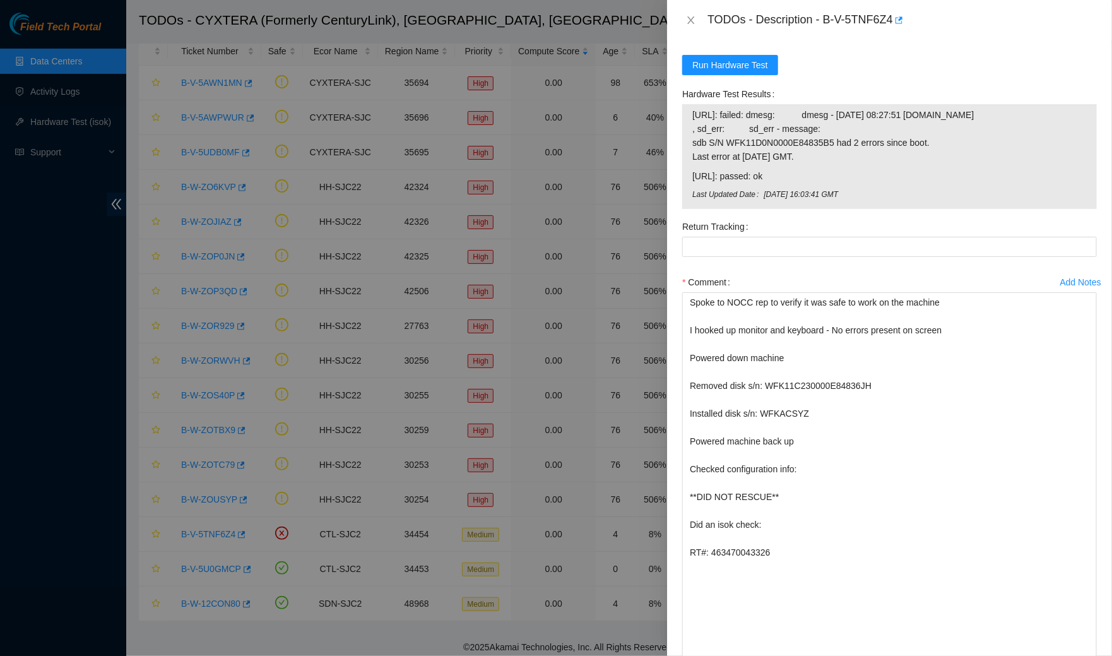
copy span "[URL]: passed: ok"
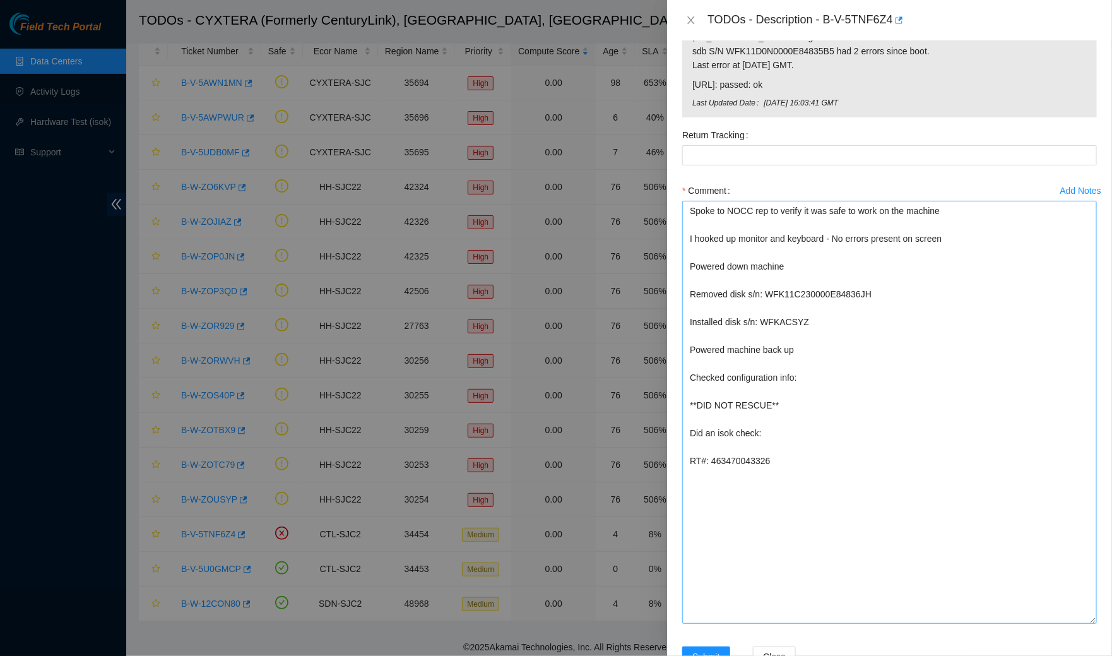
scroll to position [554, 0]
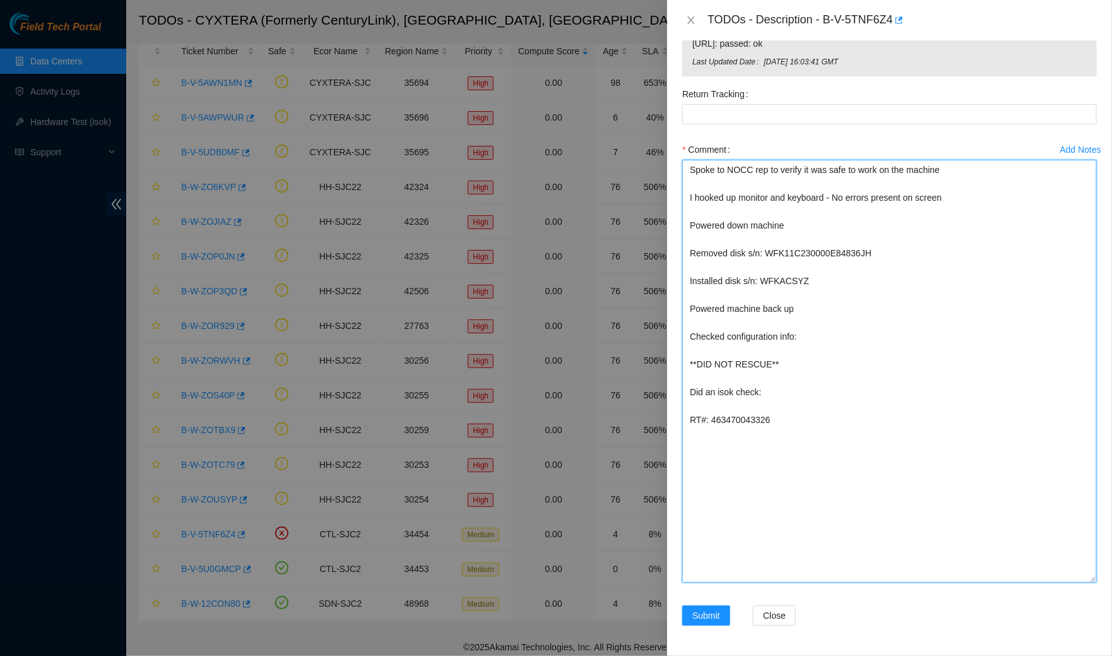
click at [791, 392] on textarea "Spoke to NOCC rep to verify it was safe to work on the machine I hooked up moni…" at bounding box center [889, 371] width 415 height 423
paste textarea "[URL]: passed: ok"
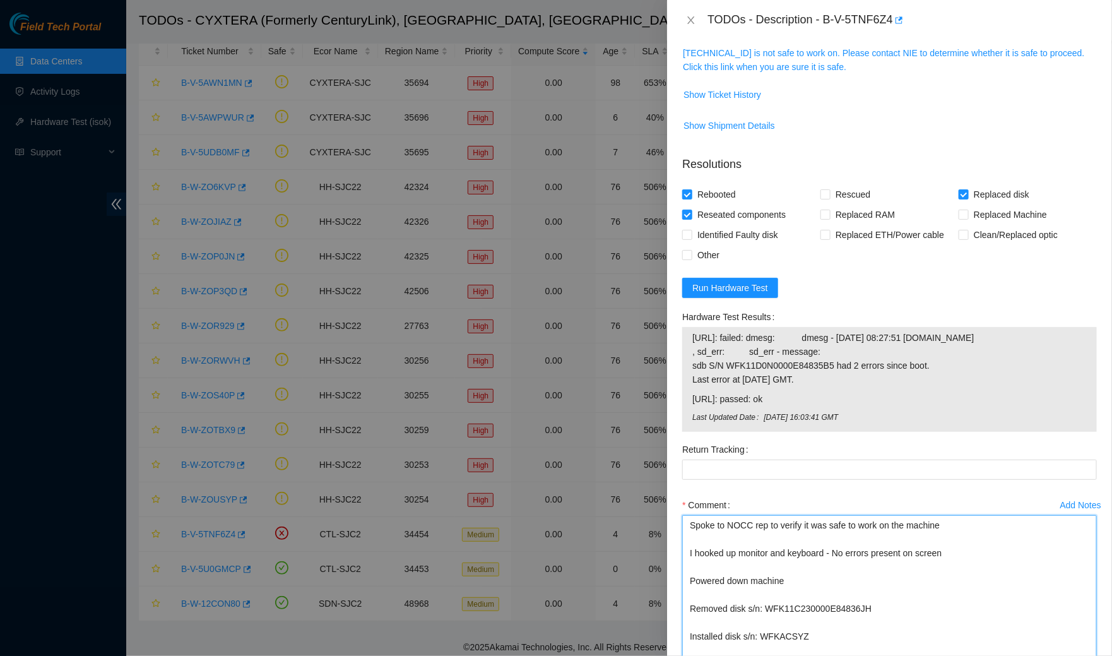
scroll to position [0, 0]
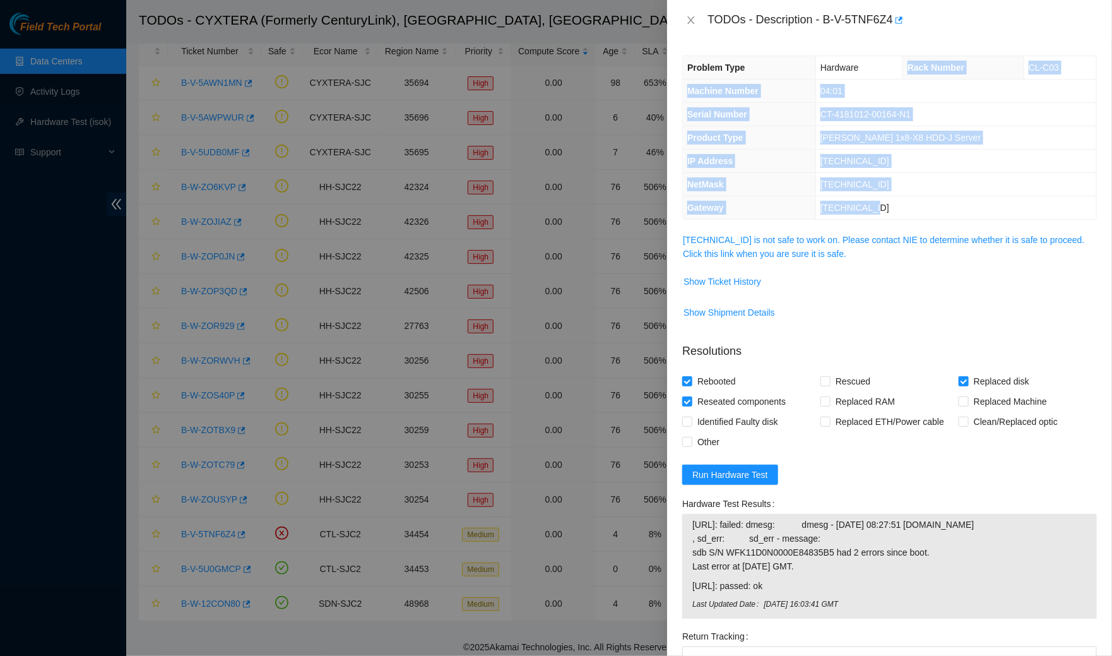
drag, startPoint x: 912, startPoint y: 64, endPoint x: 878, endPoint y: 216, distance: 155.2
click at [878, 216] on tbody "Problem Type Hardware Rack Number CL-C03 Machine Number 04:01 Serial Number CT-…" at bounding box center [889, 137] width 413 height 163
copy tbody "Rack Number CL-C03 Machine Number 04:01 Serial Number CT-4181012-00164-N1 Produ…"
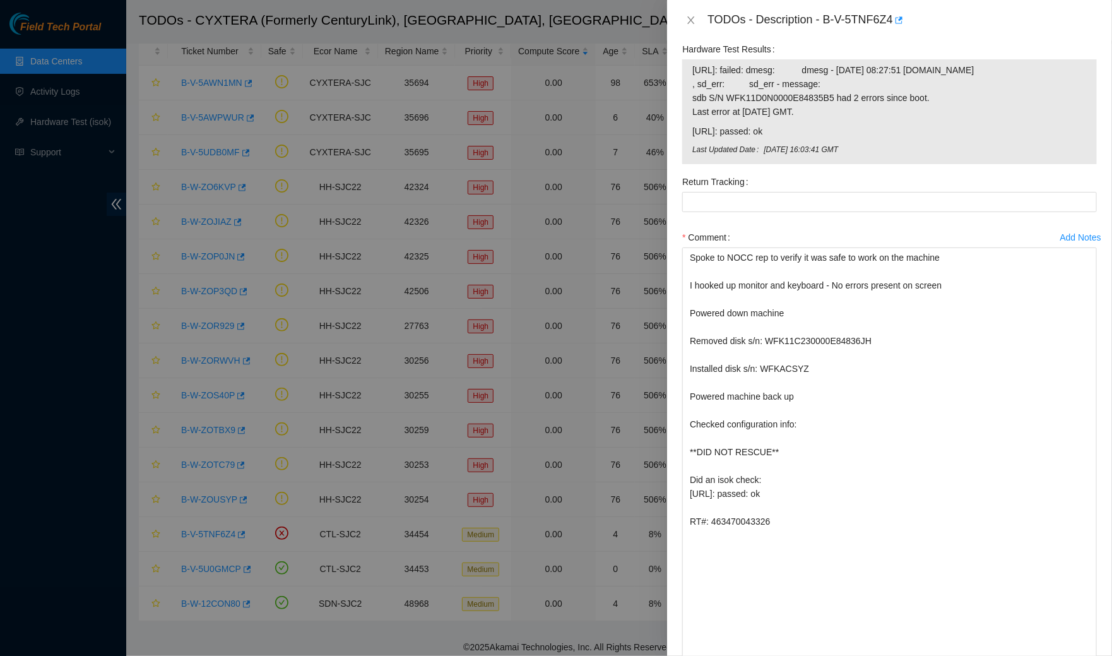
scroll to position [459, 0]
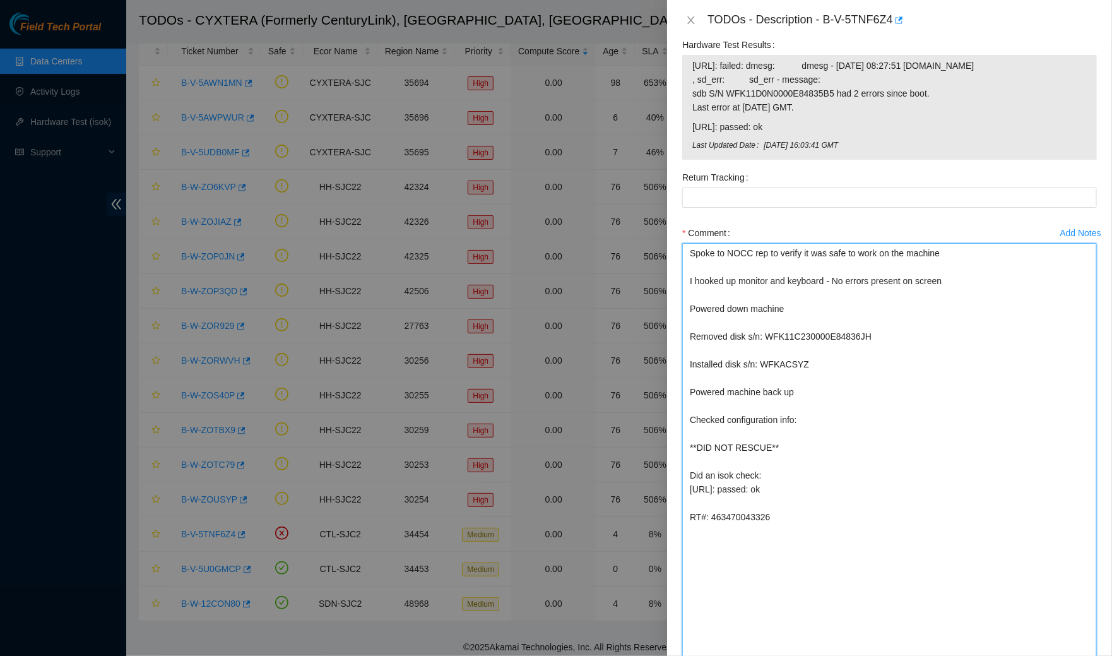
click at [839, 427] on textarea "Spoke to NOCC rep to verify it was safe to work on the machine I hooked up moni…" at bounding box center [889, 454] width 415 height 423
paste textarea "Rack Number CL-C03 Machine Number 04:01 Serial Number CT-4181012-00164-N1 Produ…"
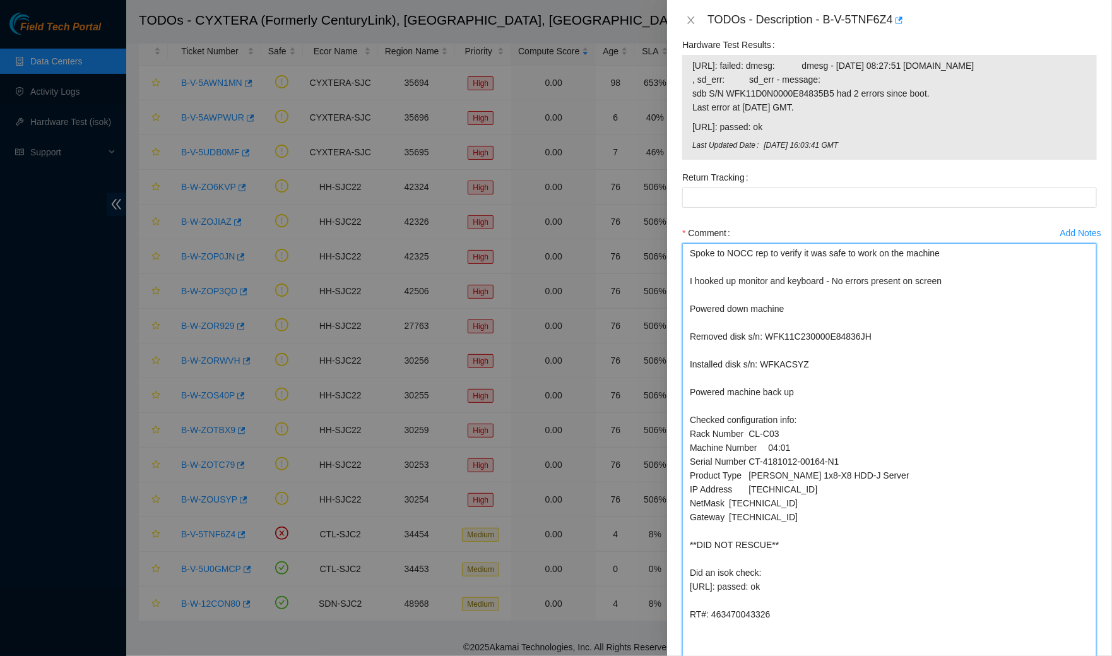
scroll to position [554, 0]
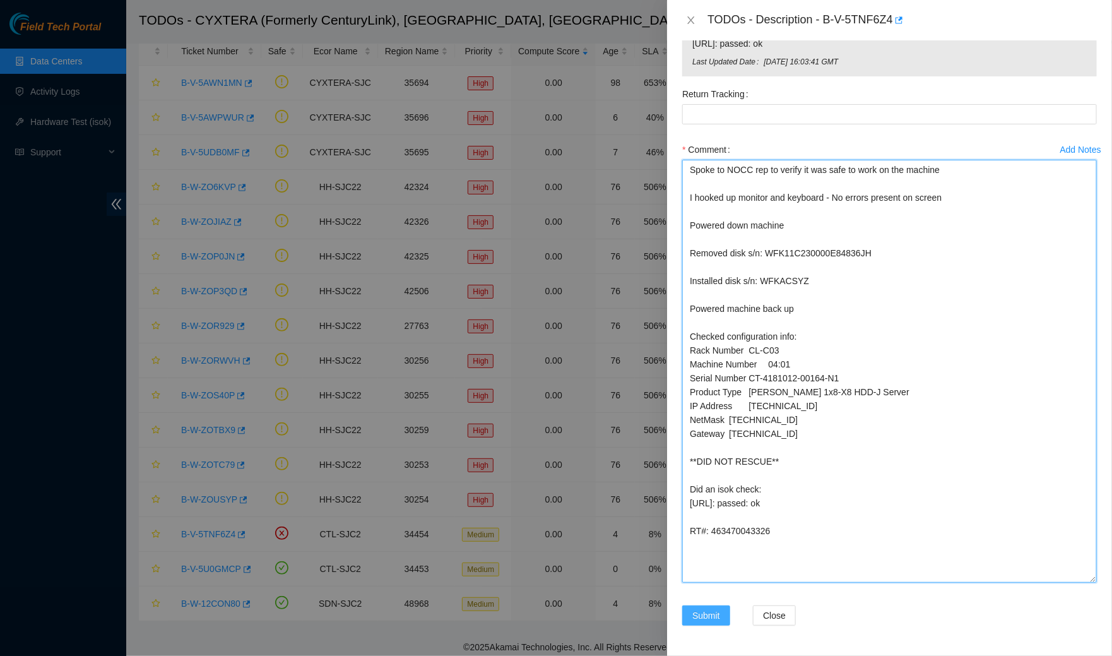
type textarea "Spoke to NOCC rep to verify it was safe to work on the machine I hooked up moni…"
click at [689, 609] on button "Submit" at bounding box center [706, 615] width 48 height 20
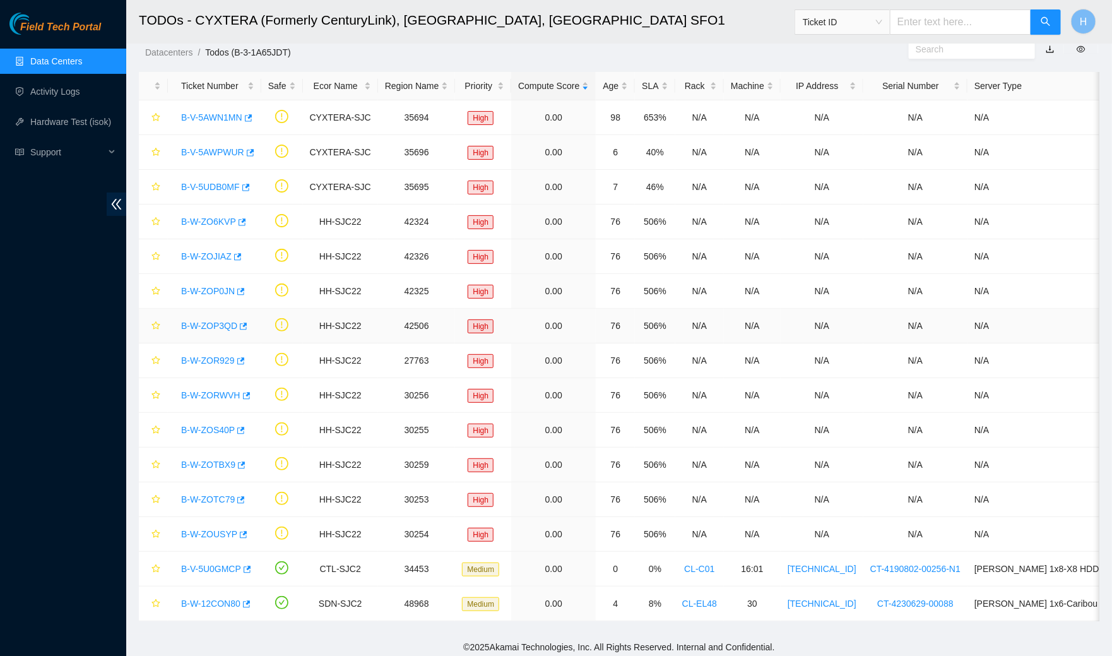
scroll to position [0, 0]
